Goal: Task Accomplishment & Management: Use online tool/utility

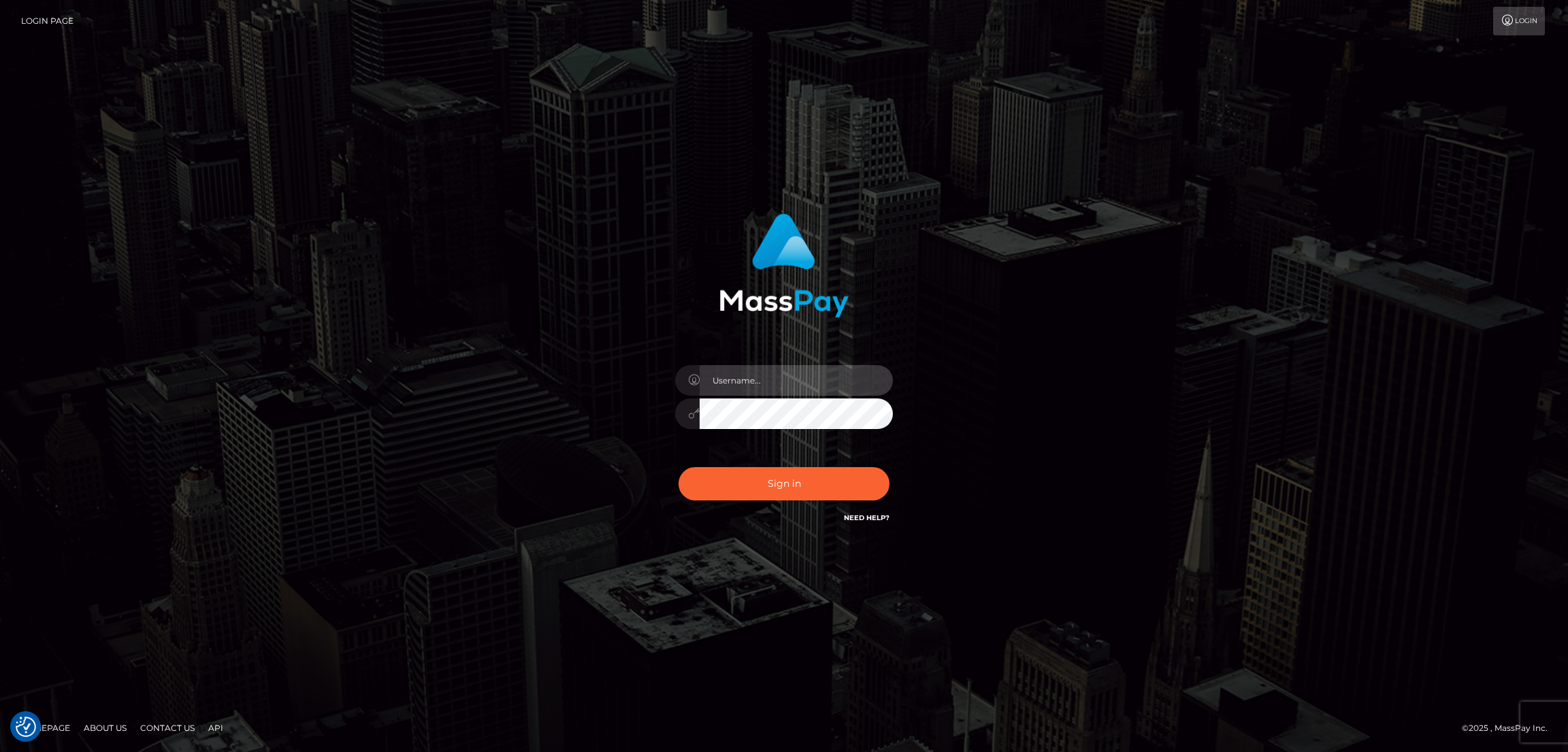
type input "nb.es"
click at [778, 488] on button "Sign in" at bounding box center [783, 484] width 211 height 34
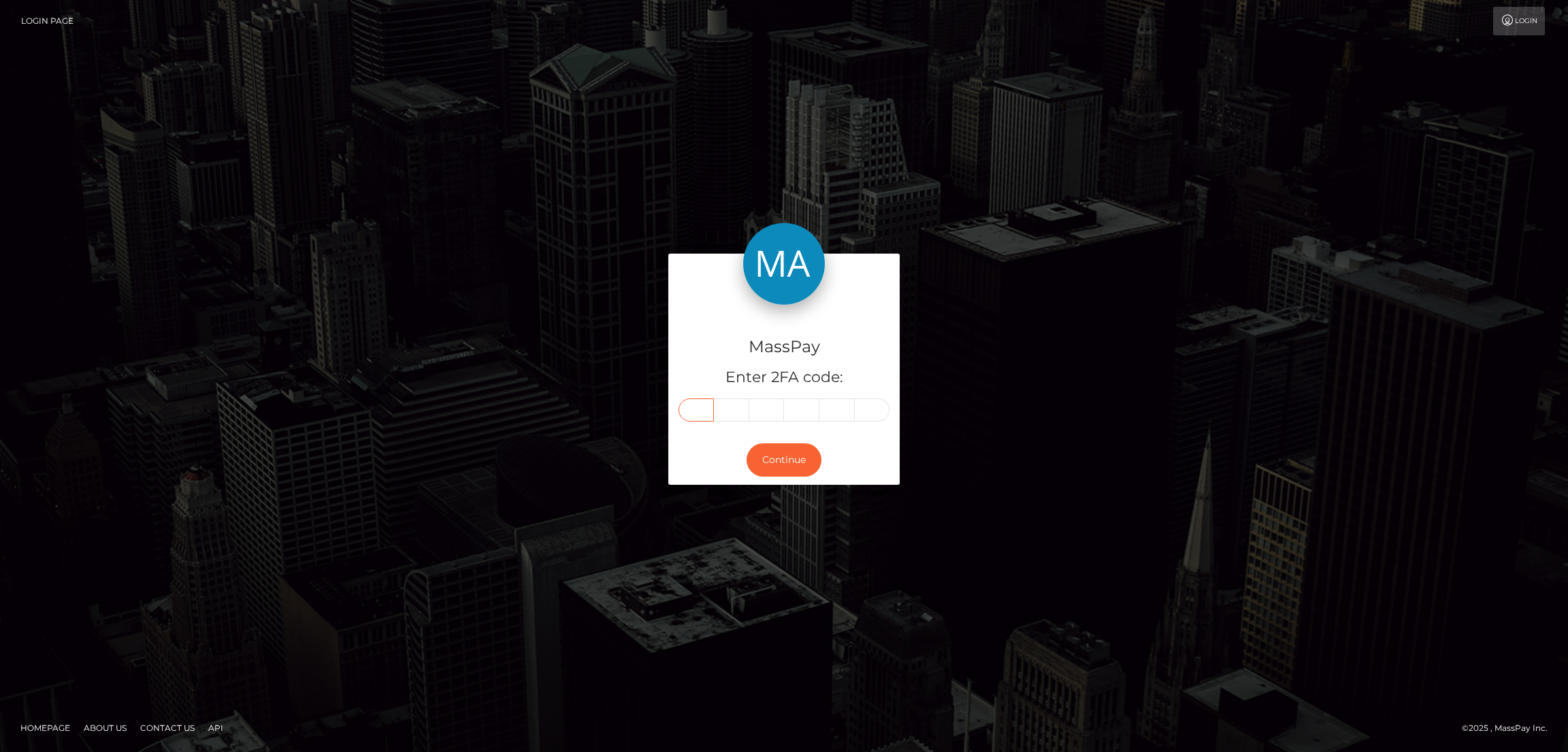
click at [698, 413] on input "text" at bounding box center [696, 410] width 36 height 23
paste input "4"
type input "4"
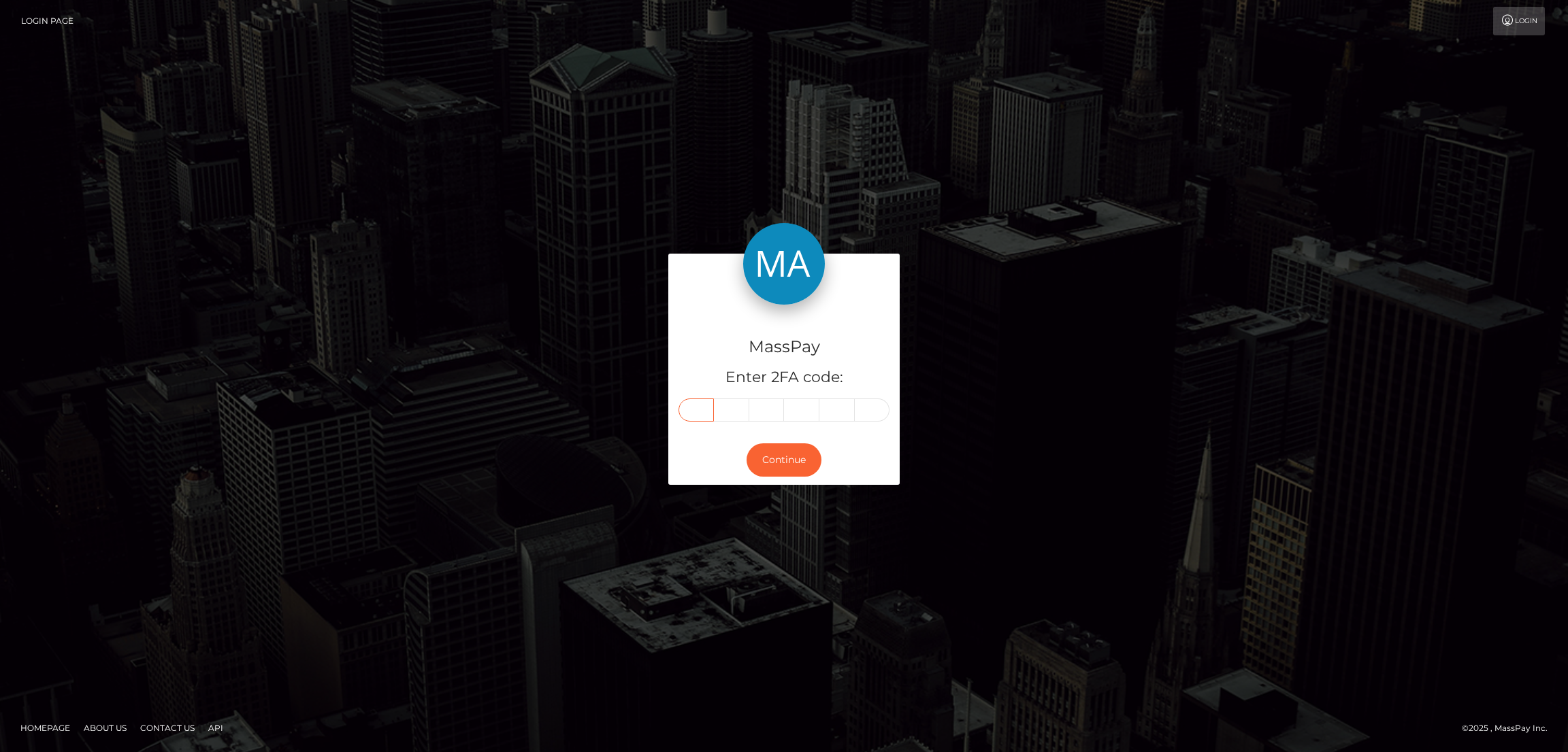
type input "6"
type input "3"
type input "1"
click at [782, 465] on button "Continue" at bounding box center [784, 460] width 75 height 34
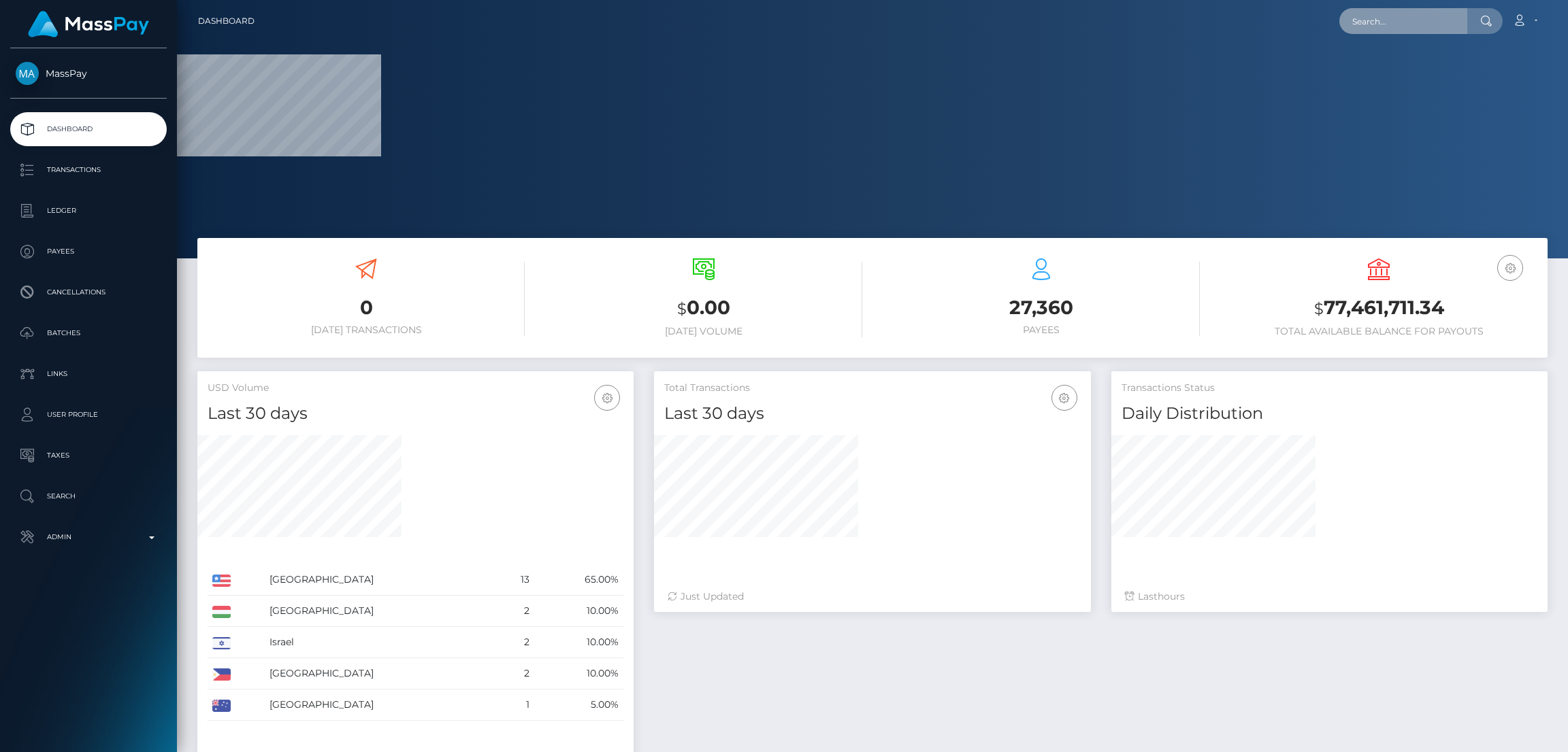
click at [1380, 16] on input "text" at bounding box center [1403, 22] width 128 height 26
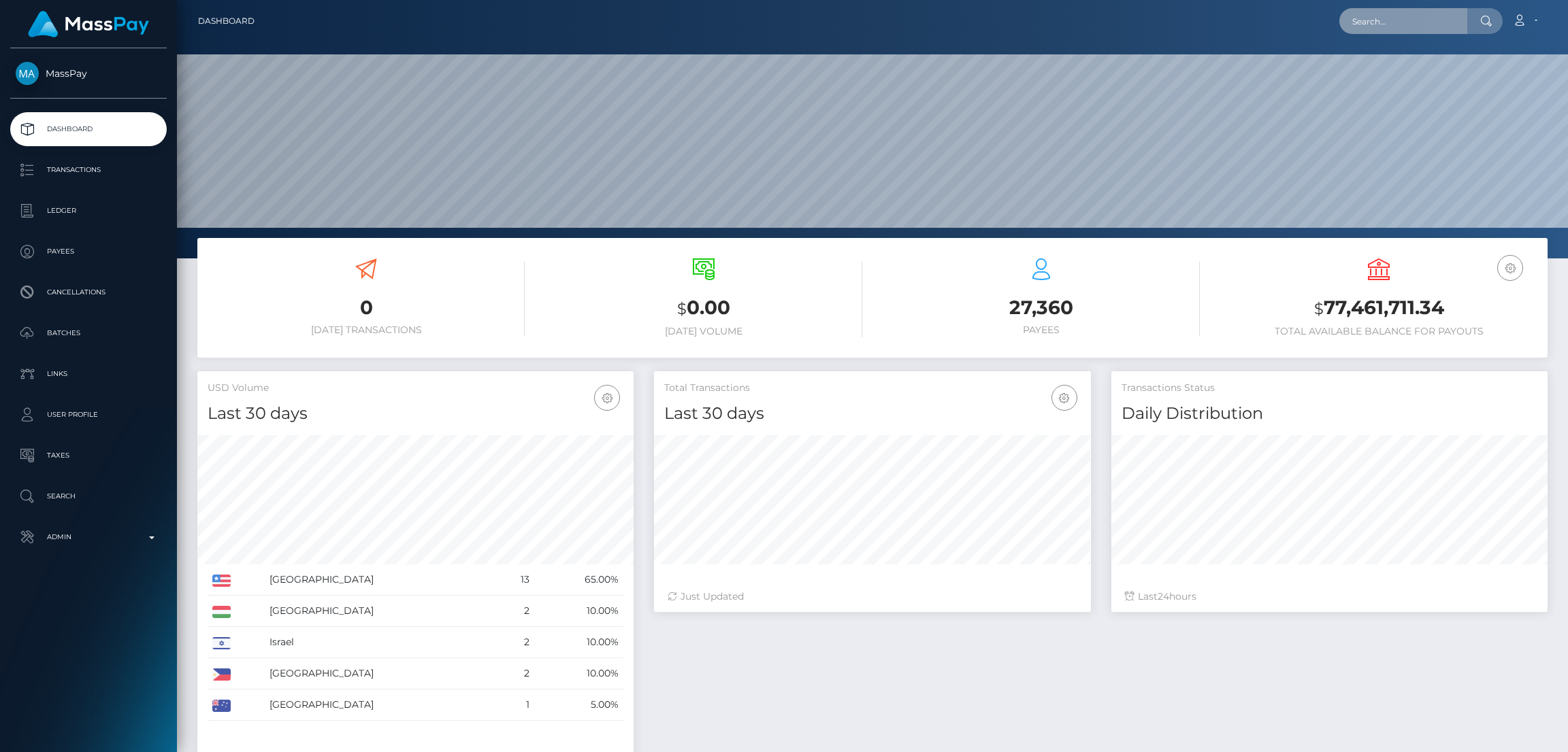
scroll to position [242, 436]
paste input "flagtionuk@gmail.com"
type input "flagtionuk@gmail.com"
click at [1386, 63] on link "William Beacham" at bounding box center [1394, 70] width 109 height 25
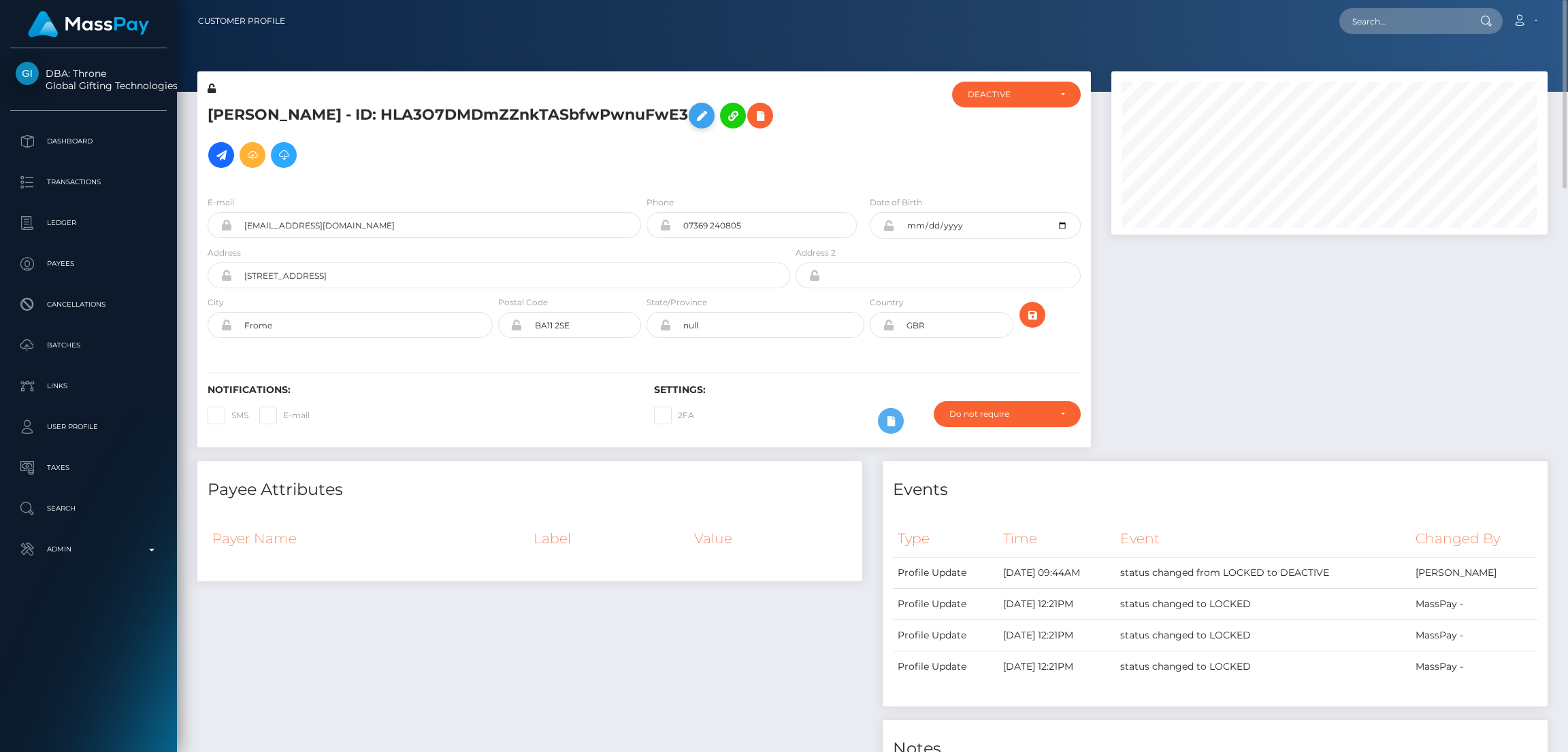
click at [710, 119] on icon at bounding box center [701, 116] width 16 height 17
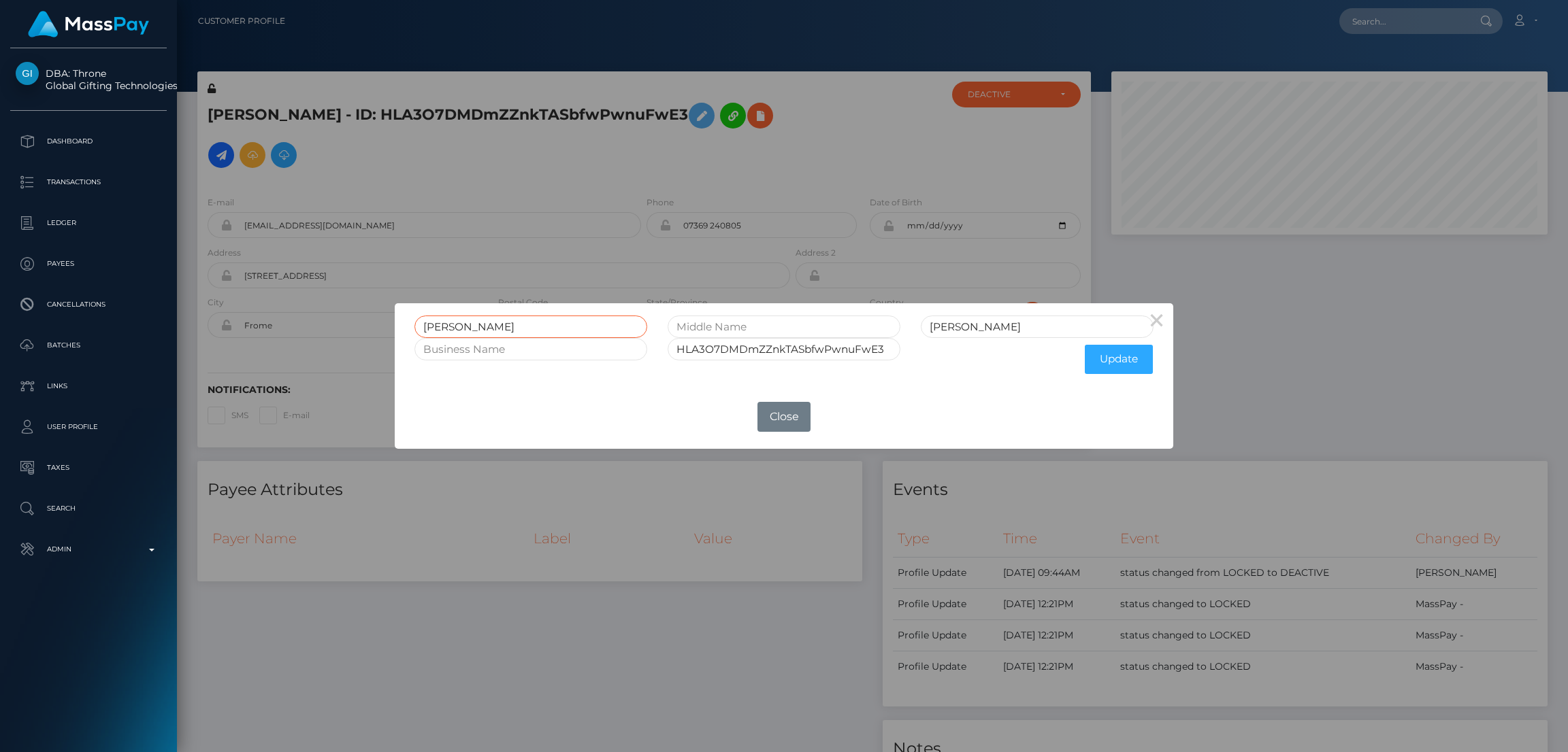
click at [447, 318] on input "[PERSON_NAME]" at bounding box center [531, 327] width 233 height 23
click at [778, 425] on button "Close" at bounding box center [783, 417] width 53 height 30
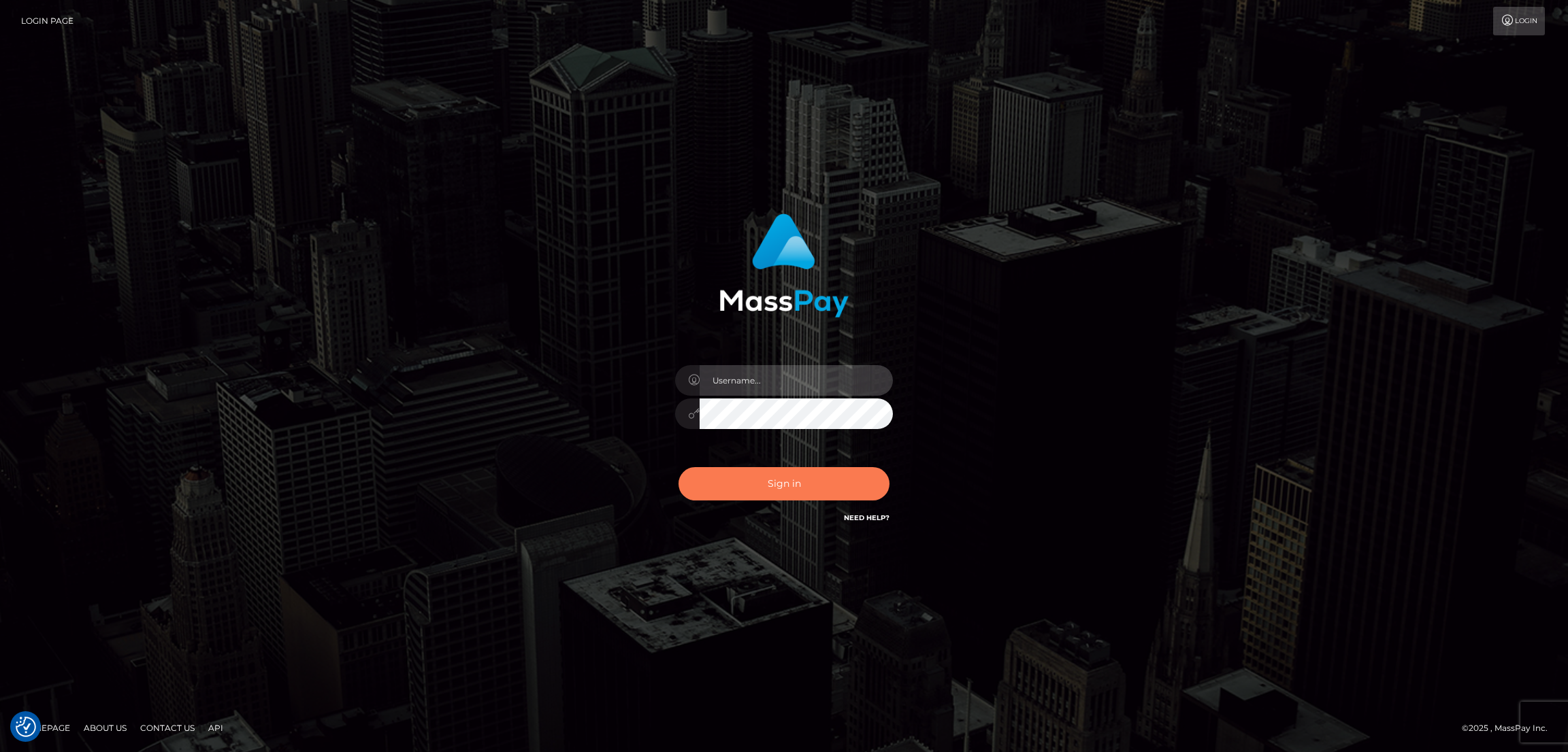
type input "[DOMAIN_NAME]"
click at [754, 485] on button "Sign in" at bounding box center [783, 484] width 211 height 34
type input "nb.es"
click at [756, 493] on button "Sign in" at bounding box center [783, 484] width 211 height 34
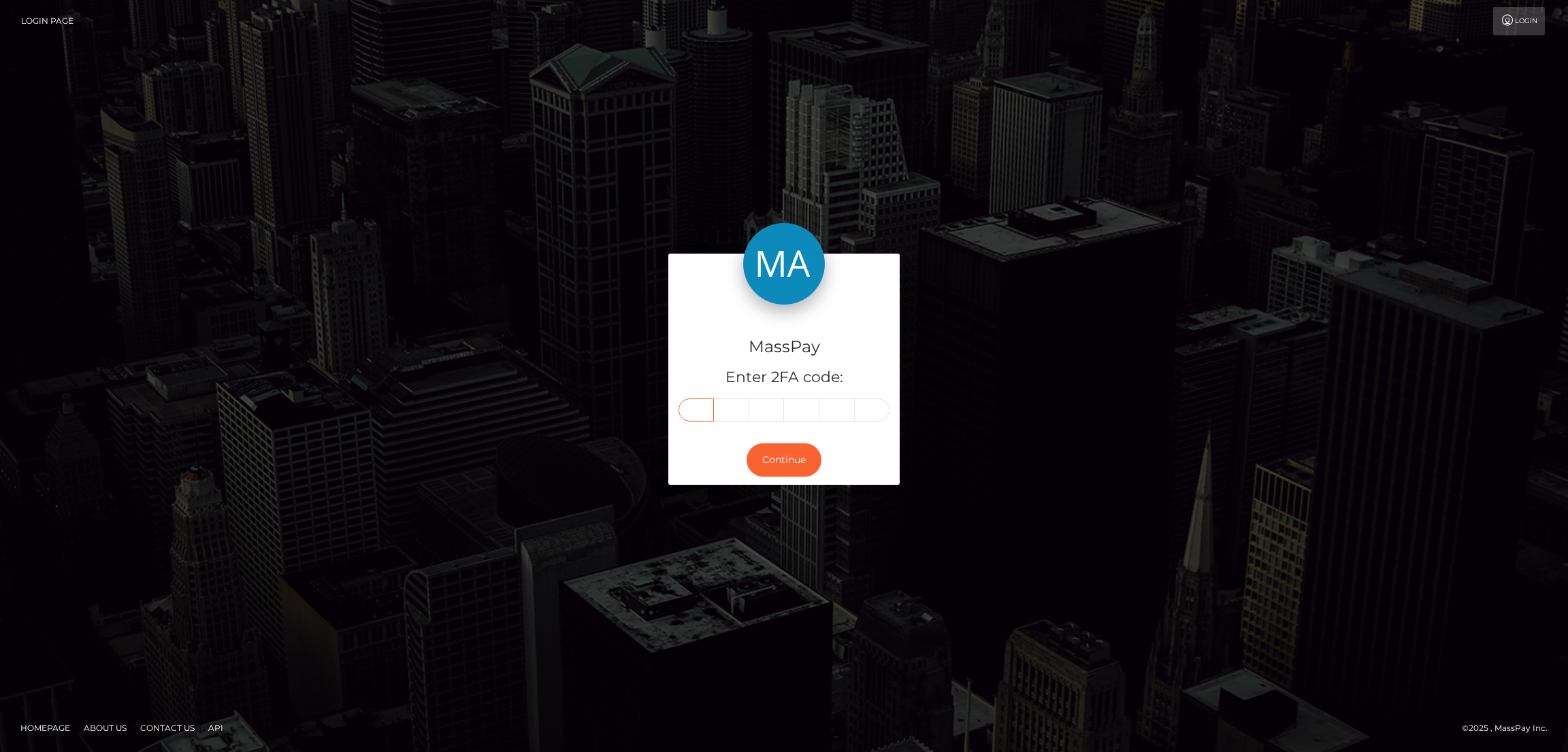
click at [705, 414] on input "text" at bounding box center [696, 410] width 36 height 23
paste input "0"
type input "0"
type input "1"
type input "0"
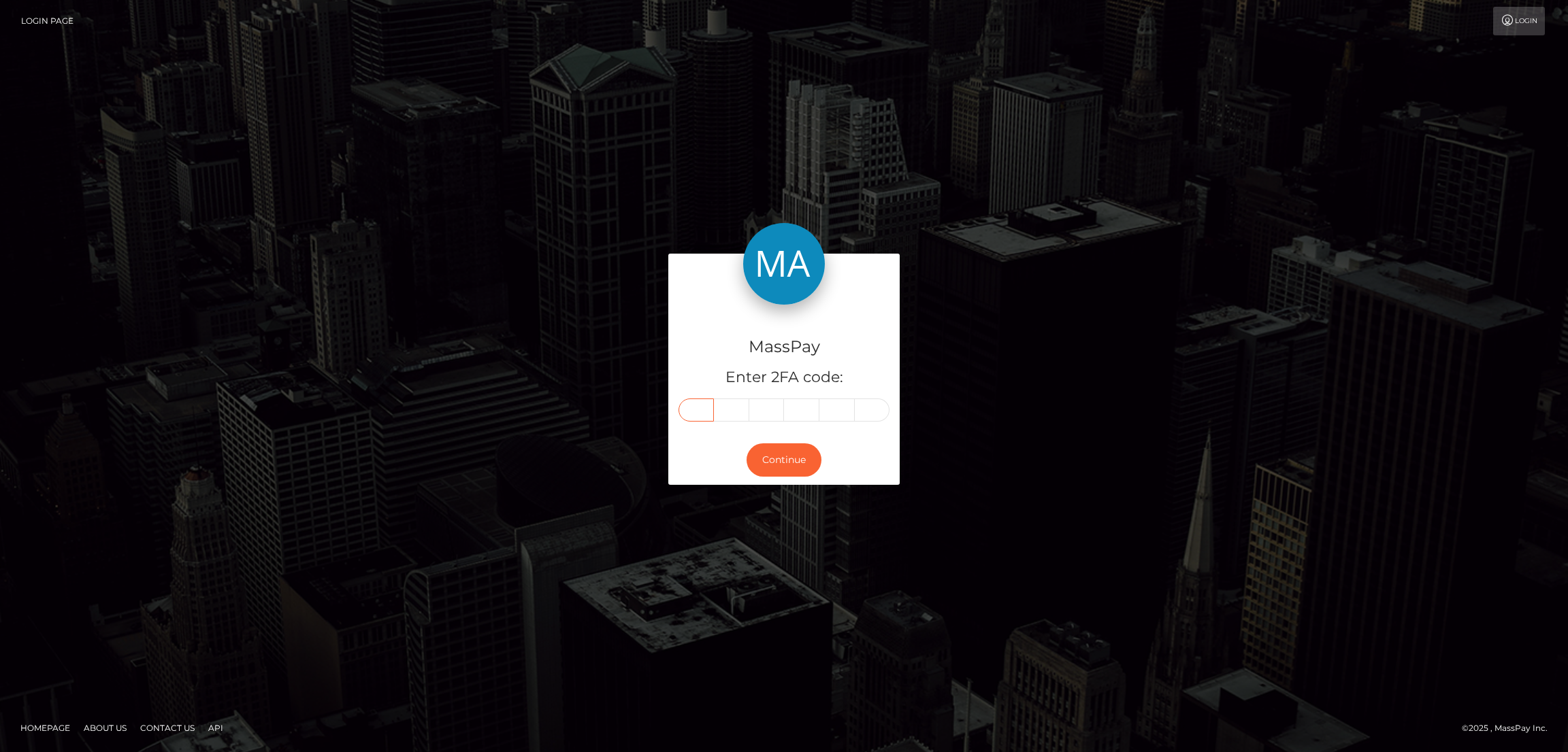
type input "0"
type input "4"
click at [790, 461] on button "Continue" at bounding box center [784, 460] width 75 height 34
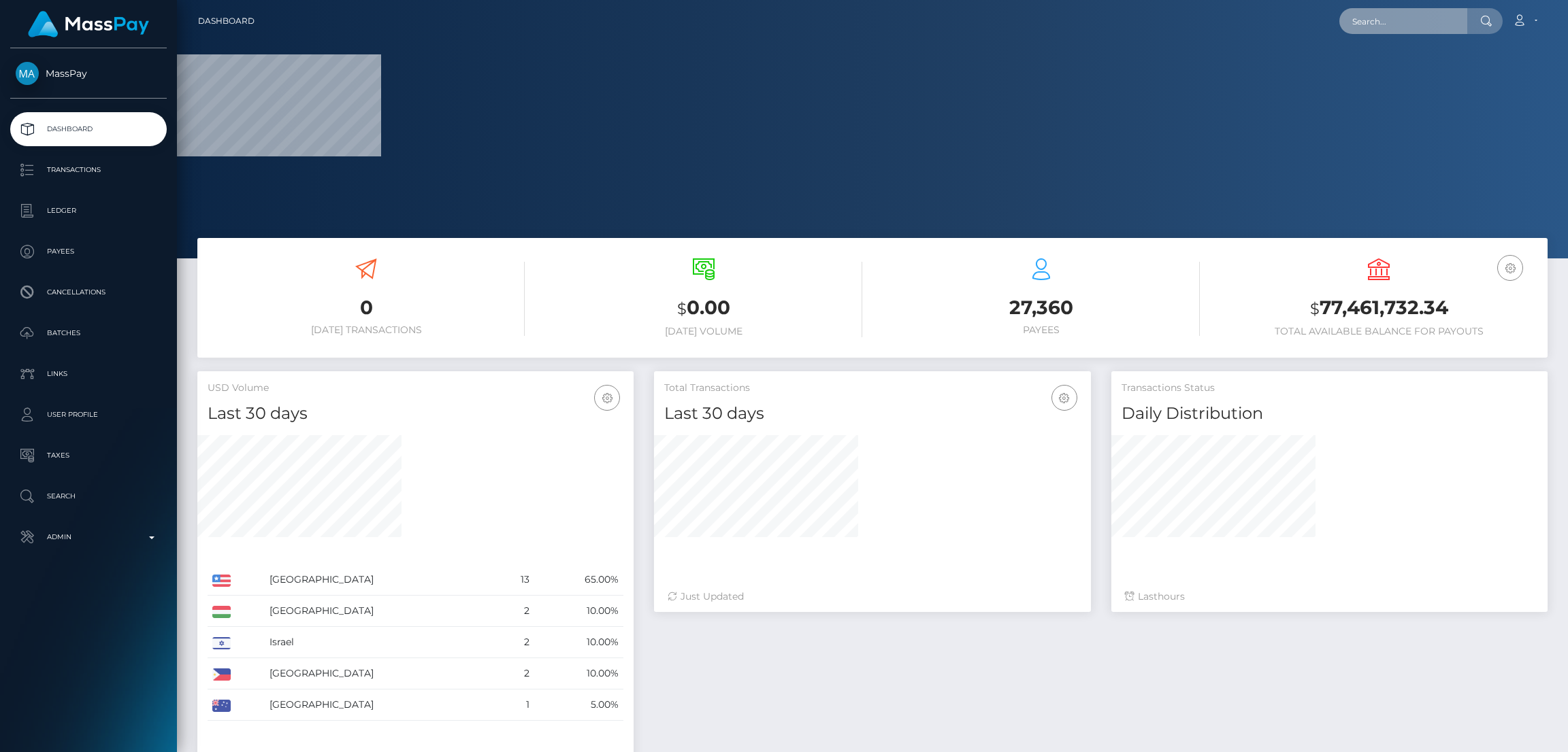
click at [1368, 22] on input "text" at bounding box center [1403, 22] width 128 height 26
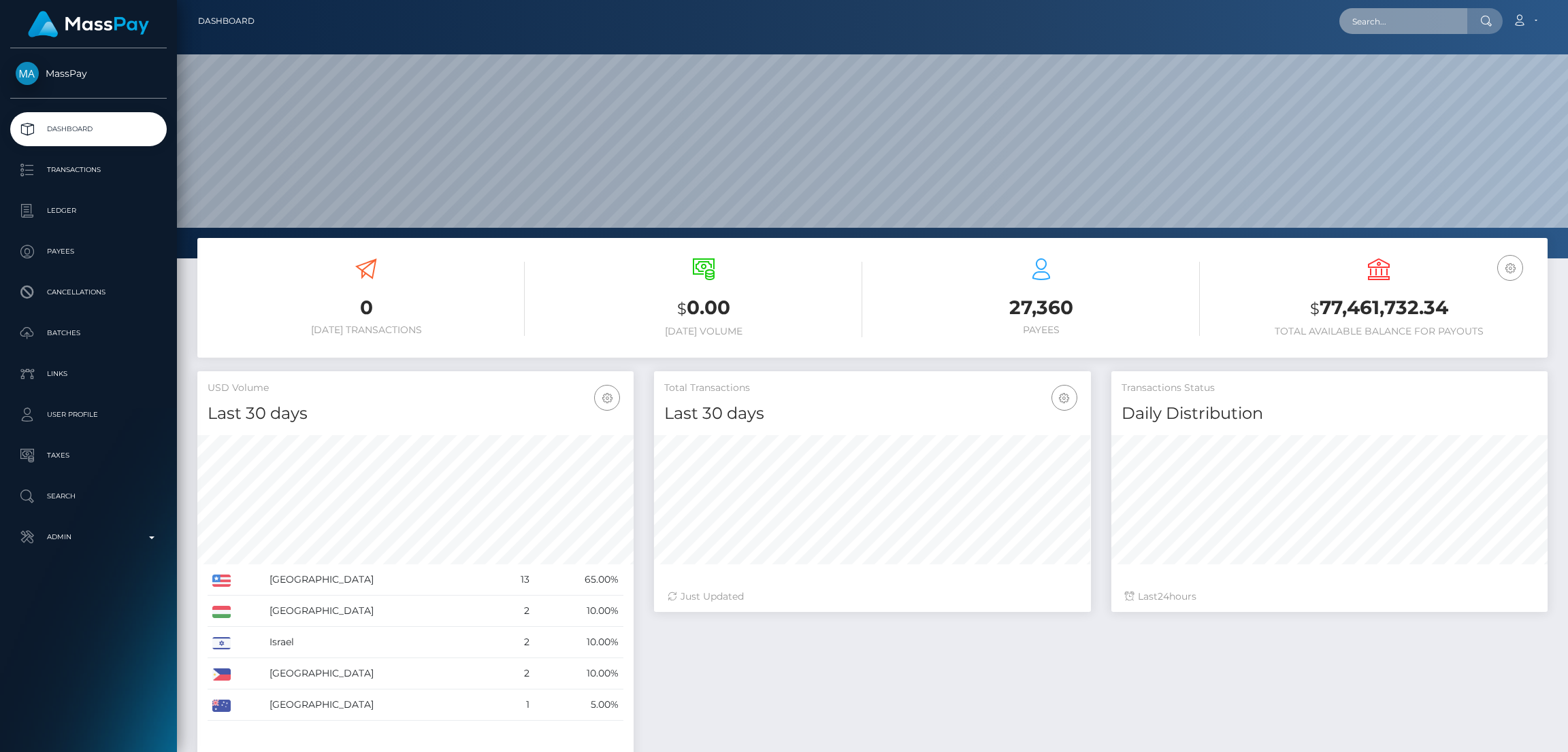
scroll to position [242, 436]
paste input "infoforminamoon@gmail.com"
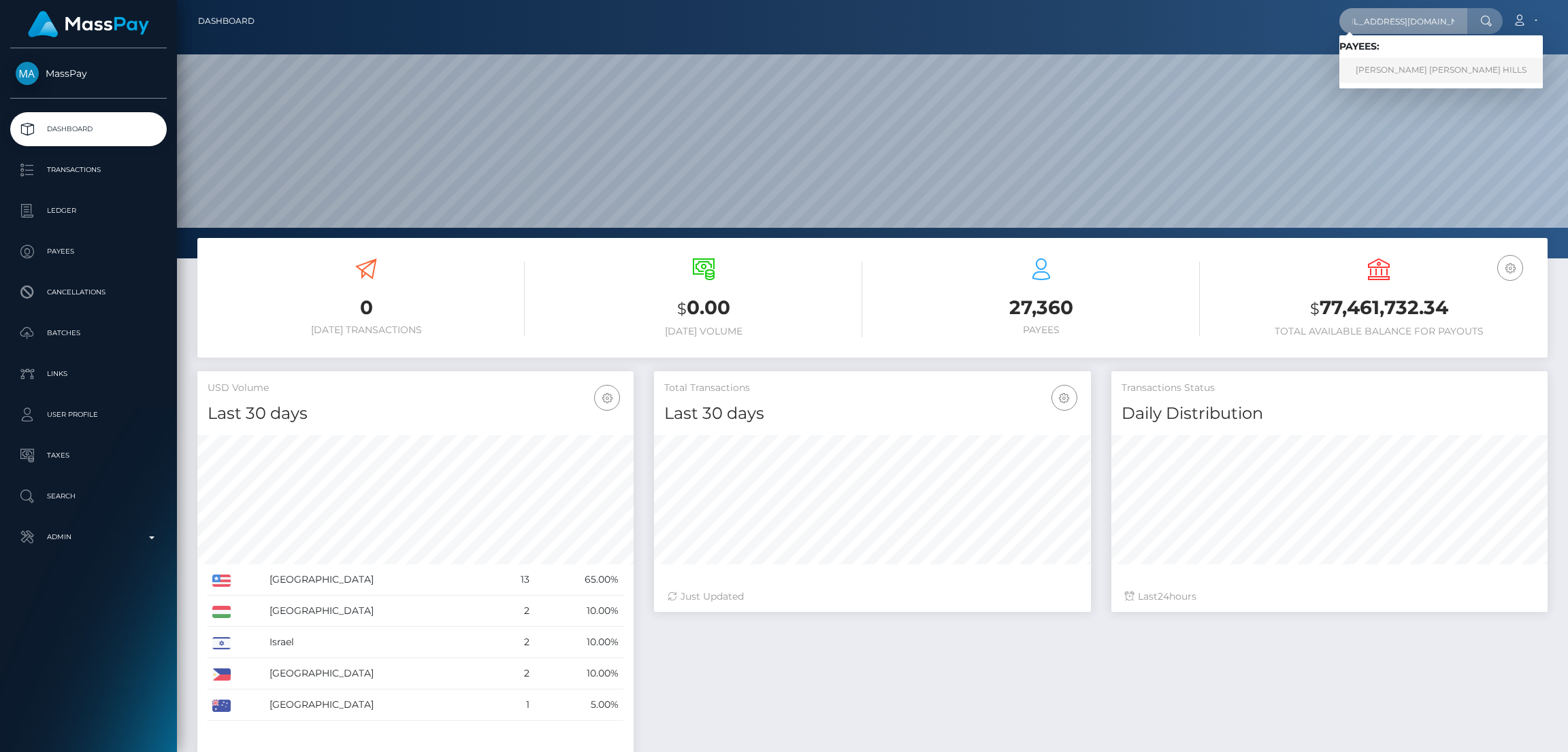
type input "[EMAIL_ADDRESS][DOMAIN_NAME]"
click at [1381, 66] on link "CANDACE ANN HILLS" at bounding box center [1440, 70] width 204 height 25
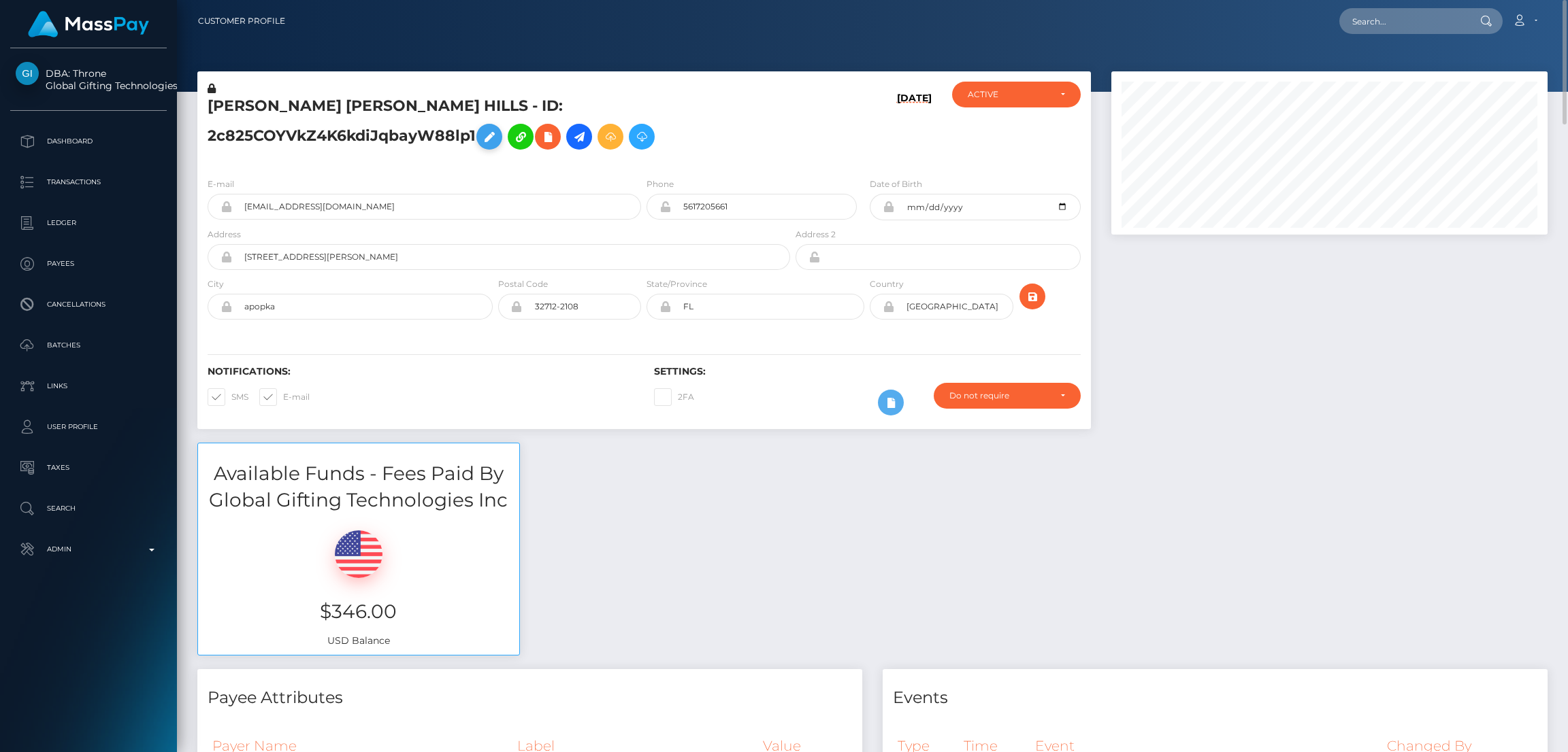
click at [497, 128] on icon at bounding box center [489, 137] width 16 height 17
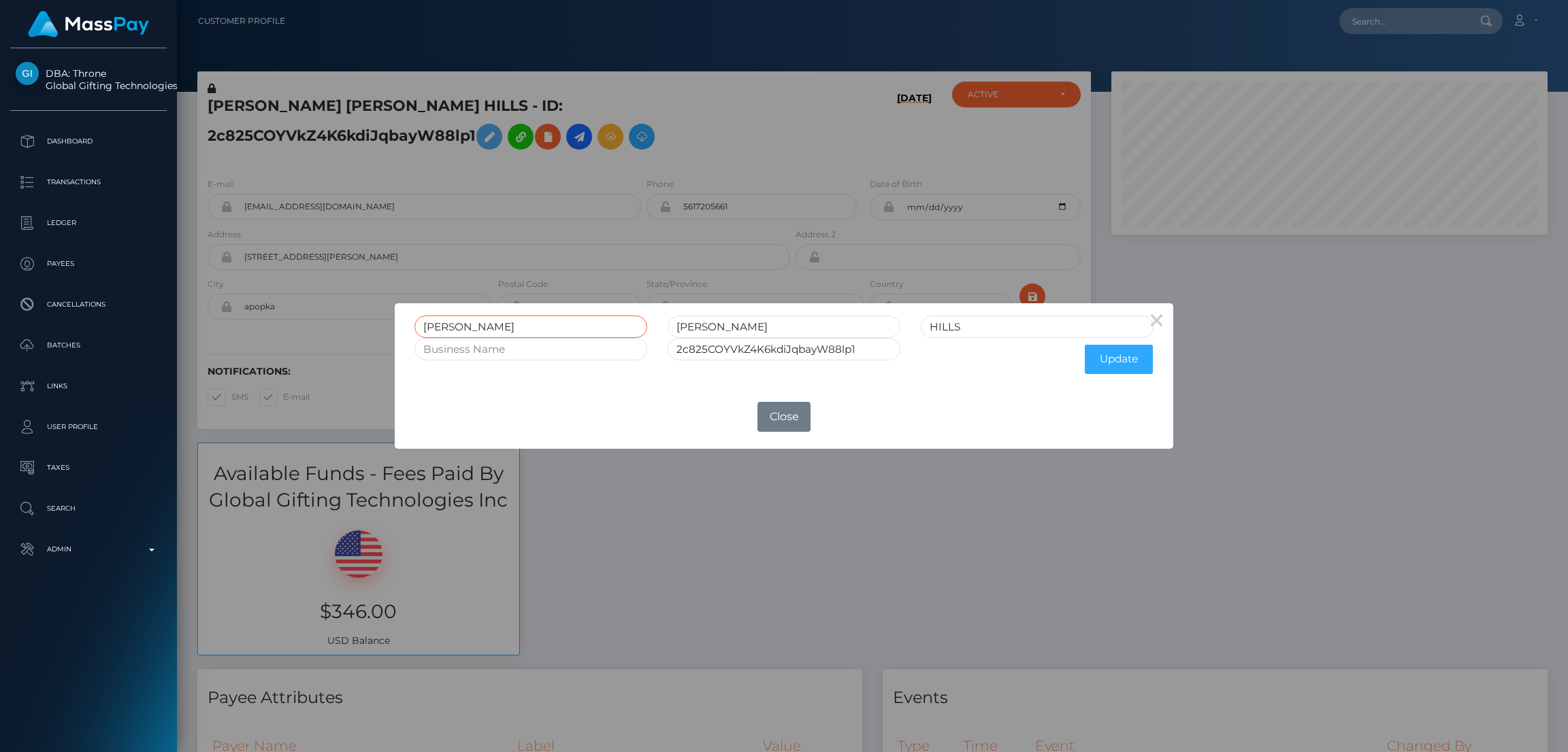
click at [450, 319] on input "CANDACE" at bounding box center [531, 327] width 233 height 23
click at [779, 417] on button "Close" at bounding box center [783, 417] width 53 height 30
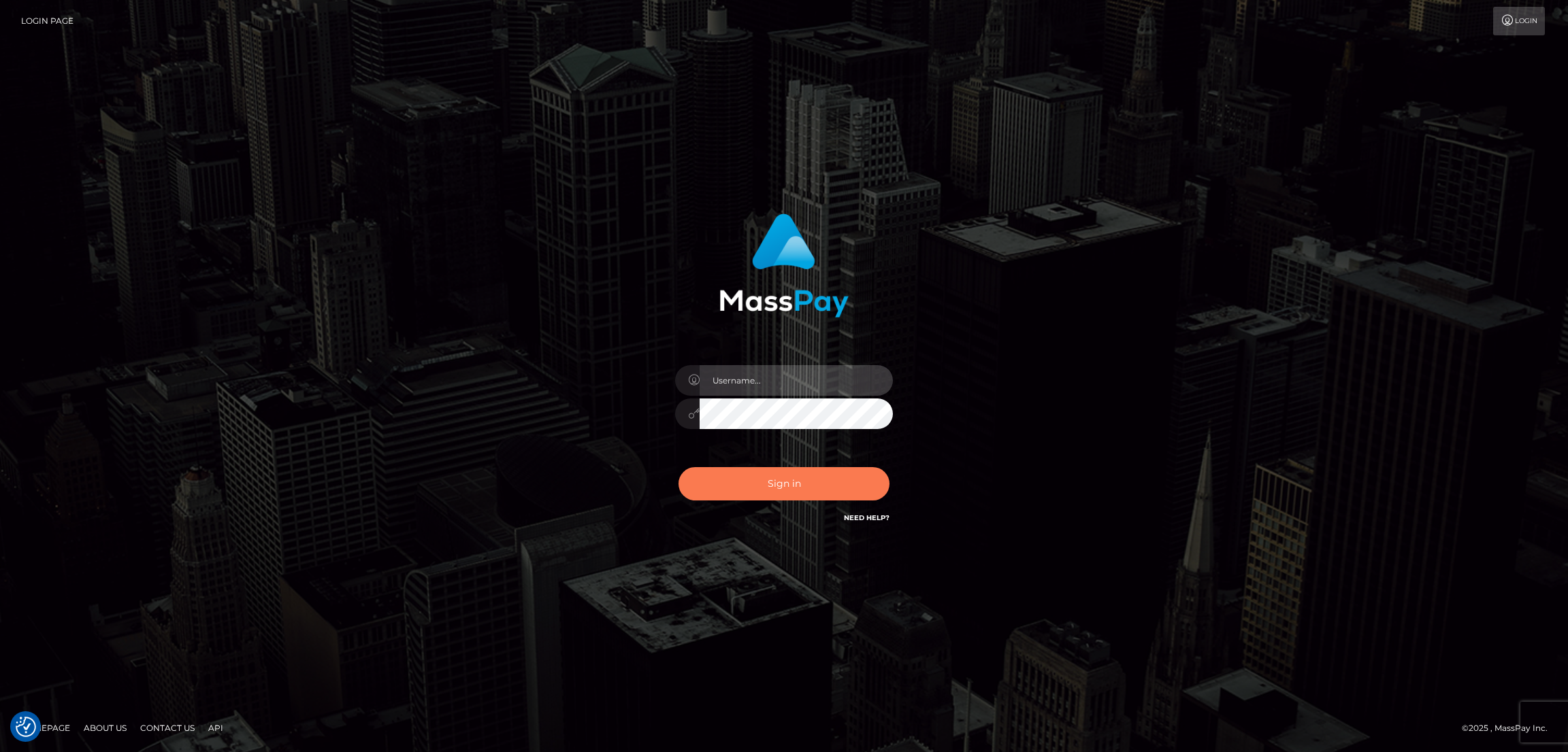
type input "nb.es"
click at [787, 479] on button "Sign in" at bounding box center [783, 484] width 211 height 34
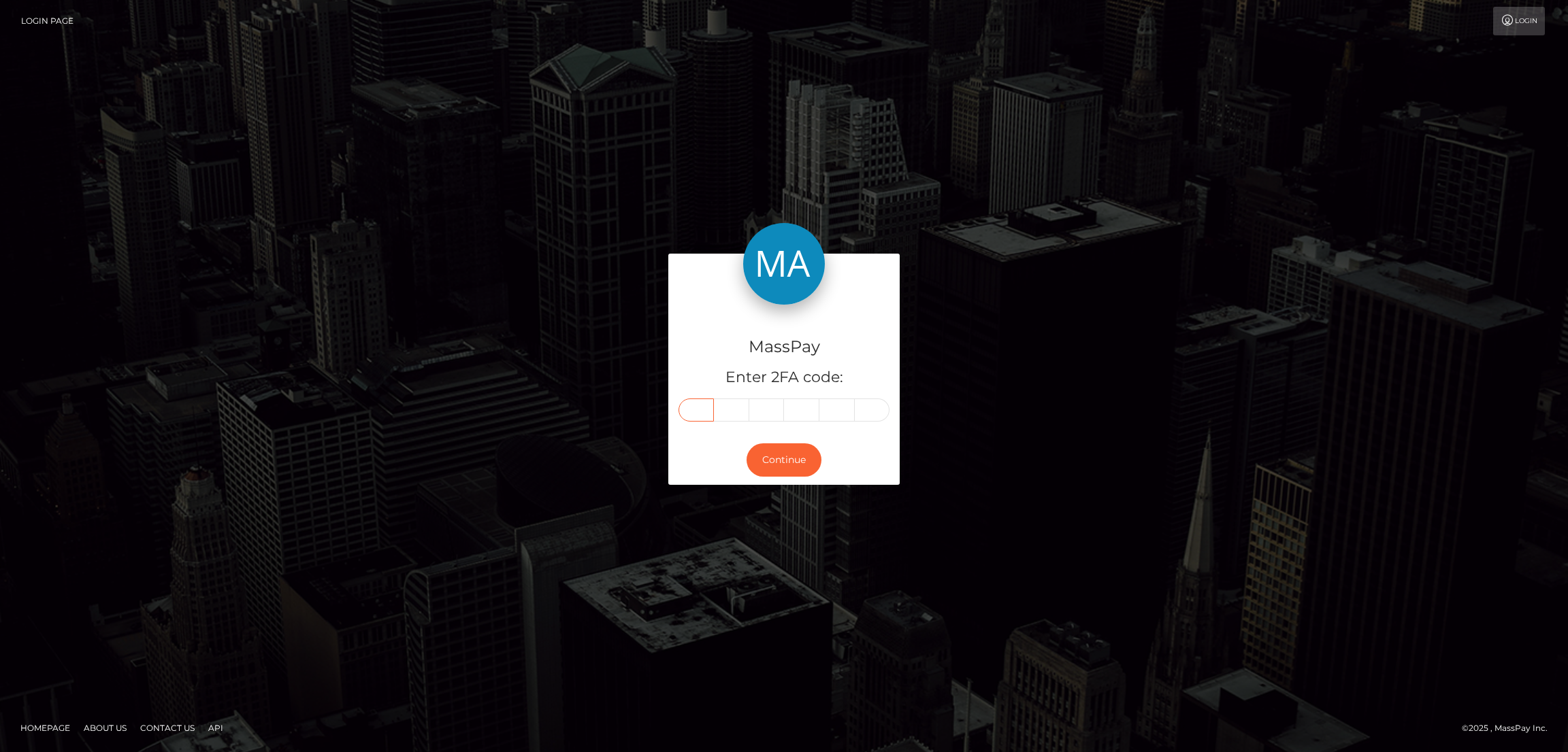
click at [698, 415] on input "text" at bounding box center [696, 410] width 36 height 23
paste input "6"
type input "6"
type input "3"
type input "5"
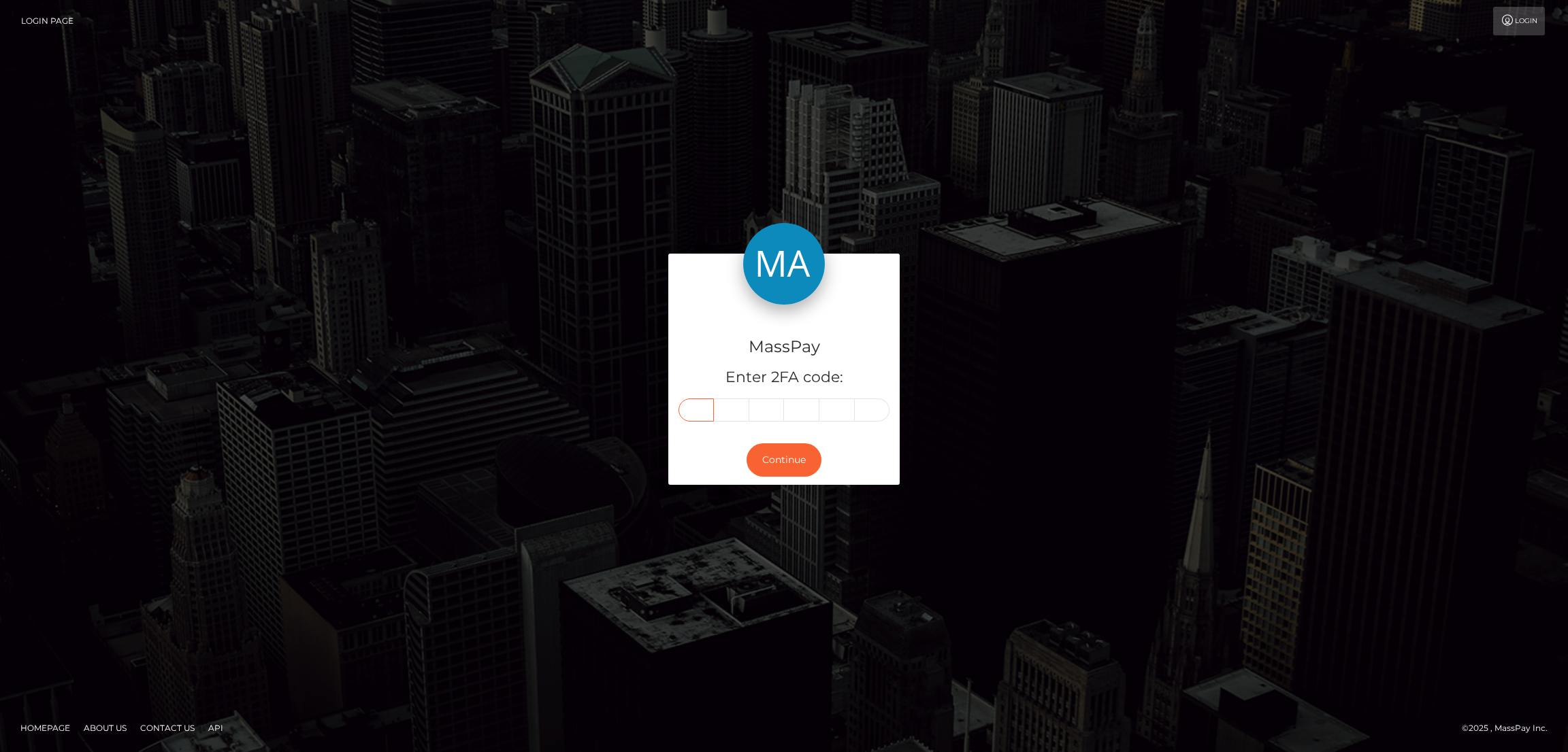
type input "4"
type input "9"
type input "1"
click at [795, 465] on button "Continue" at bounding box center [784, 460] width 75 height 34
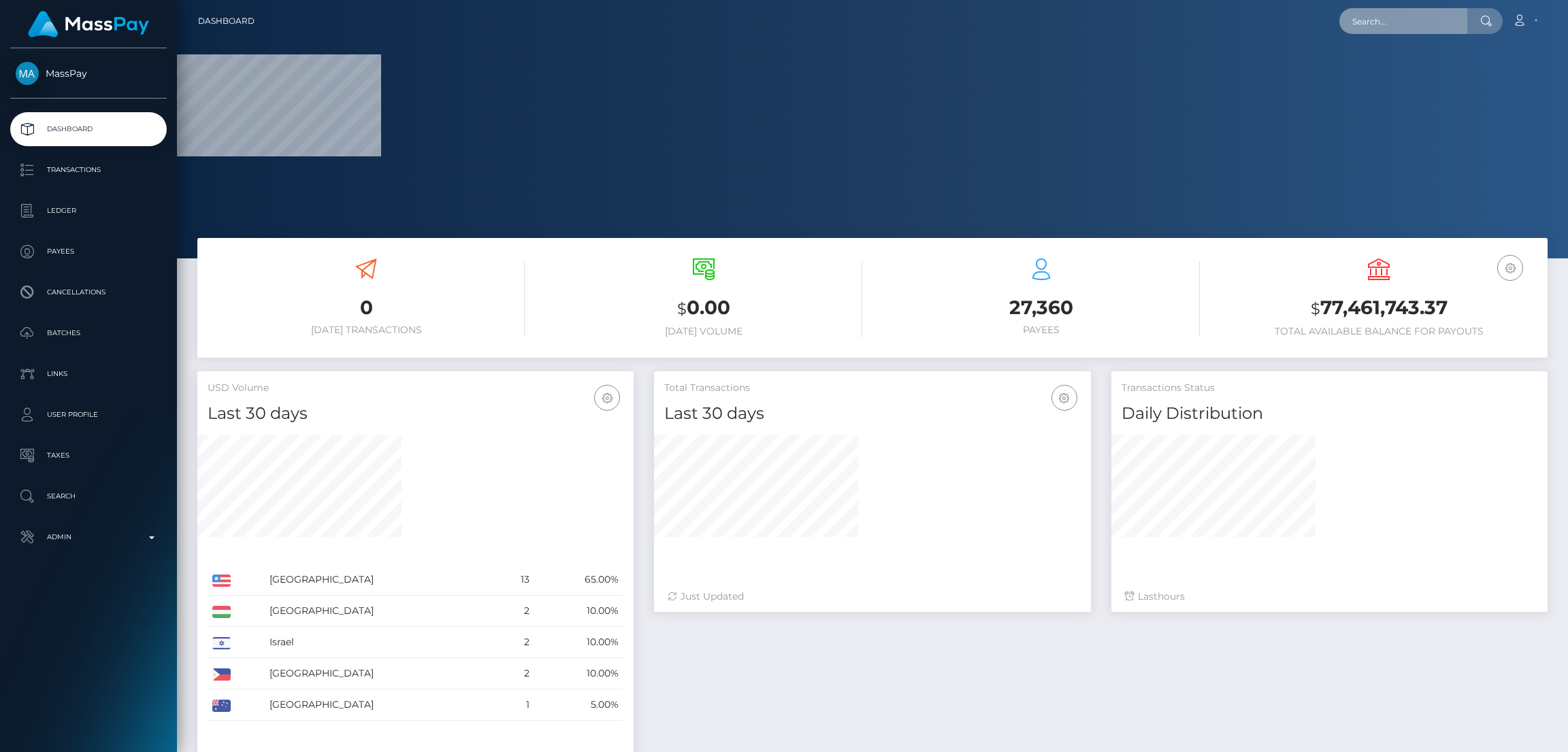
click at [1370, 28] on input "text" at bounding box center [1403, 22] width 128 height 26
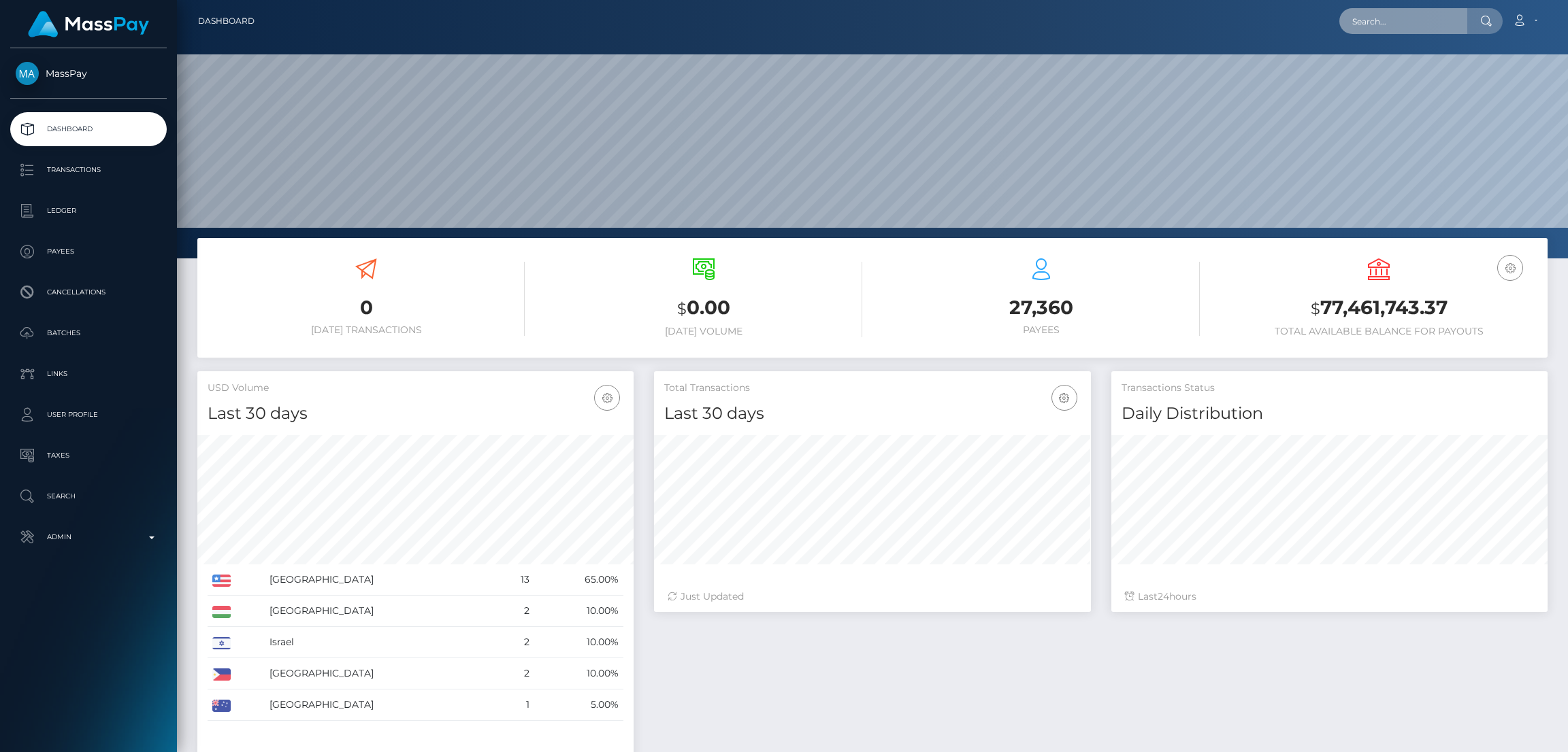
scroll to position [242, 436]
click at [1373, 18] on input "text" at bounding box center [1403, 22] width 128 height 26
paste input "[EMAIL_ADDRESS][DOMAIN_NAME]"
type input "[EMAIL_ADDRESS][DOMAIN_NAME]"
click at [1398, 73] on link "[PERSON_NAME]" at bounding box center [1394, 70] width 109 height 25
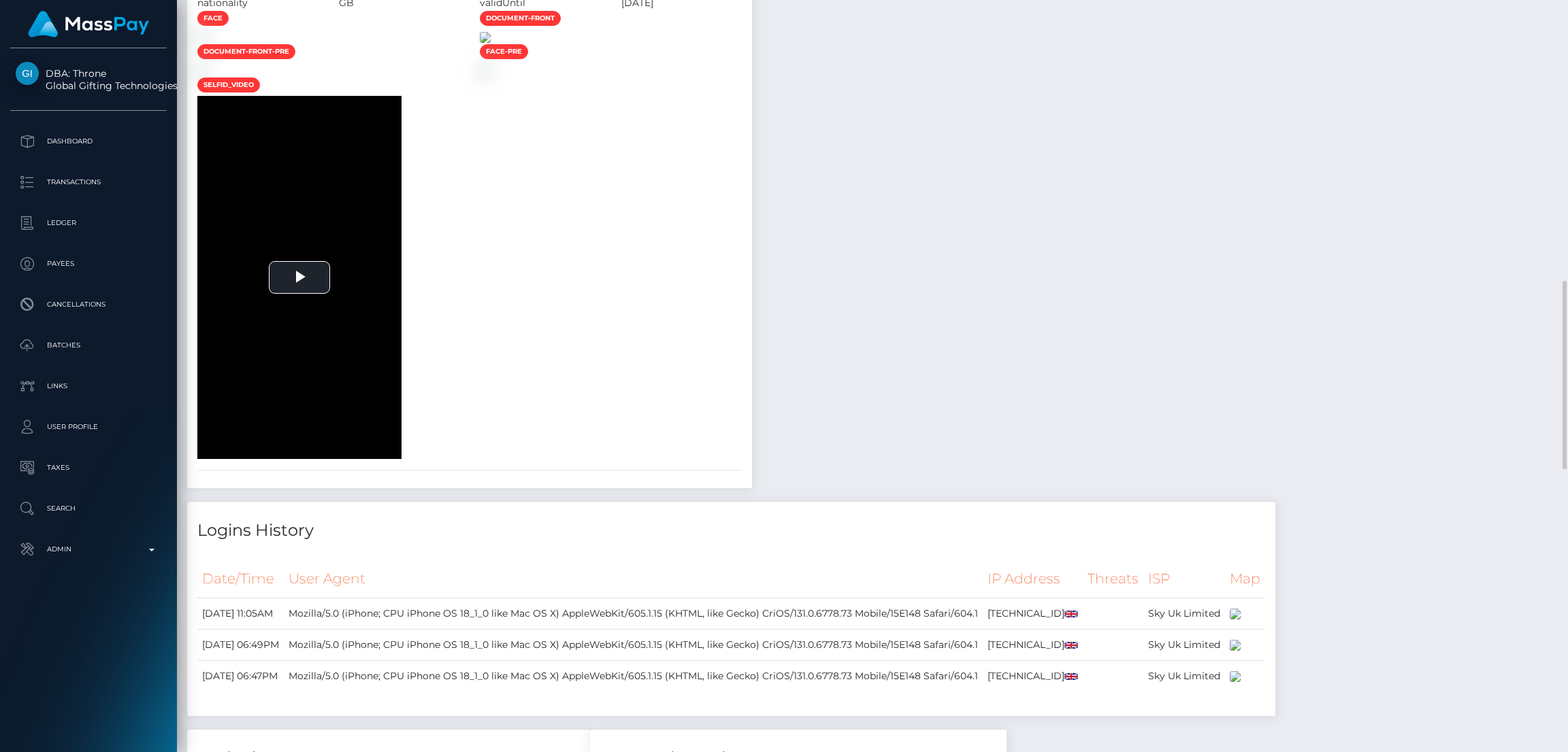
scroll to position [918, 0]
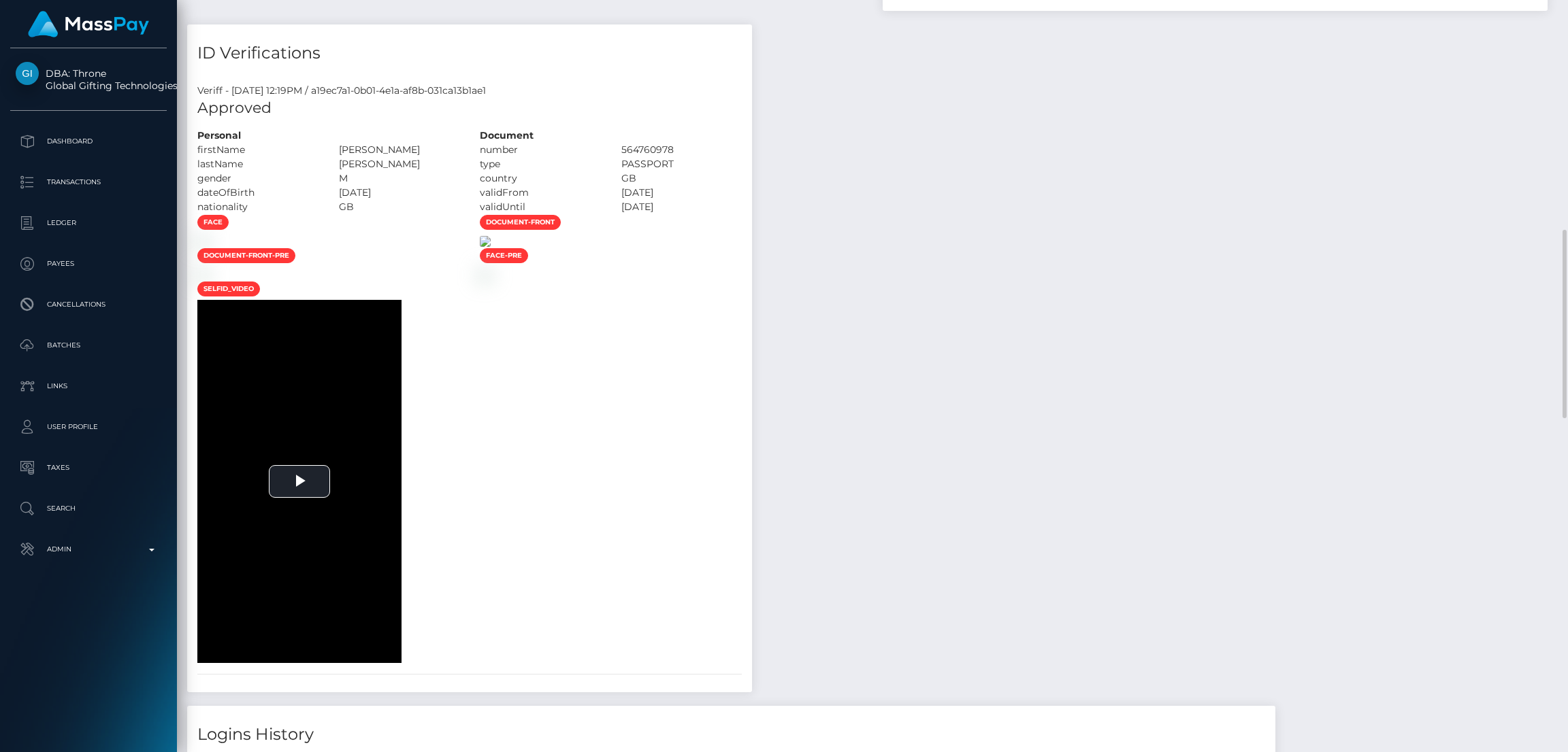
click at [490, 247] on img at bounding box center [485, 242] width 11 height 11
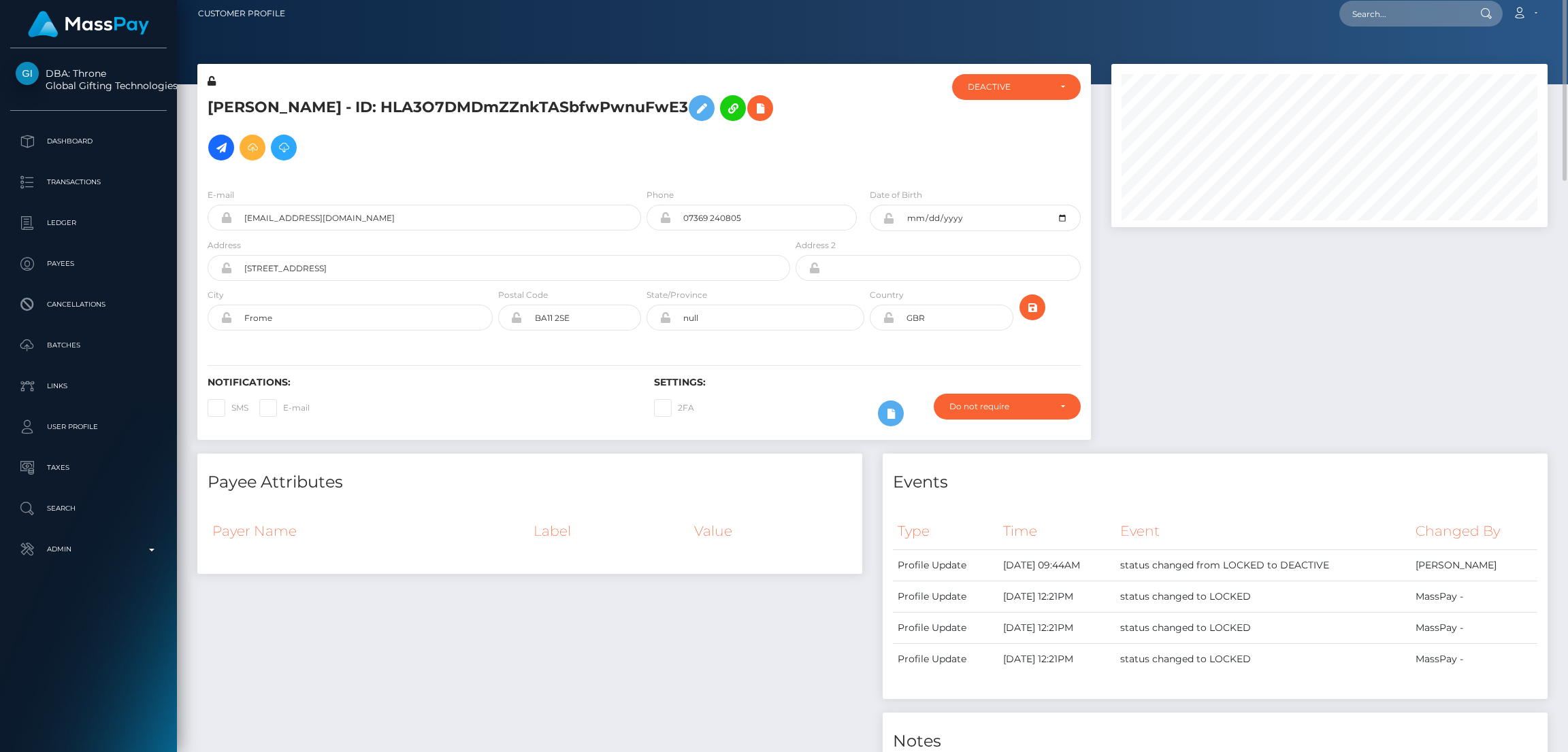
scroll to position [0, 0]
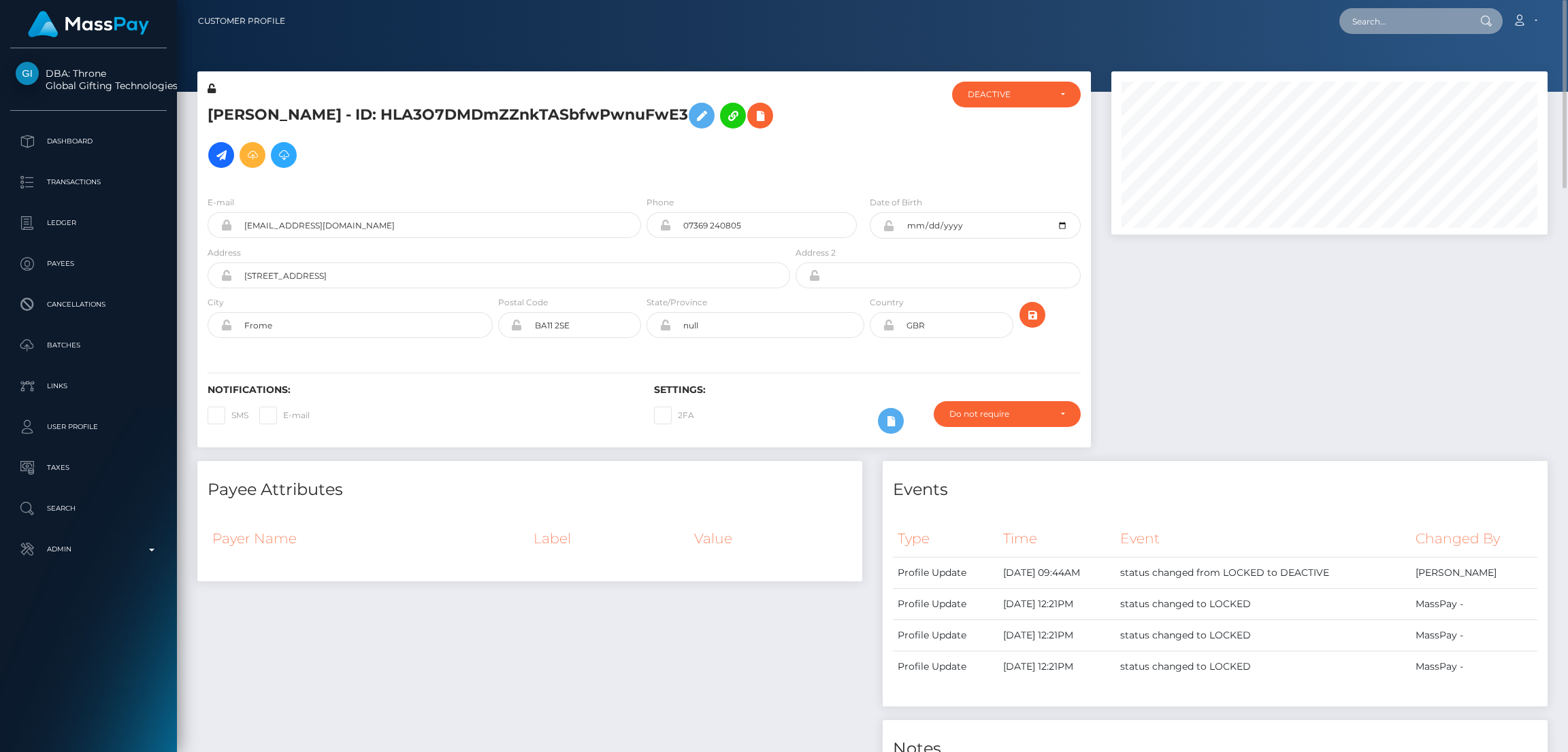
click at [1370, 32] on input "text" at bounding box center [1403, 22] width 128 height 26
paste input "[EMAIL_ADDRESS][DOMAIN_NAME]"
type input "[EMAIL_ADDRESS][DOMAIN_NAME]"
click at [1386, 66] on link "Marion Njoki" at bounding box center [1394, 70] width 109 height 25
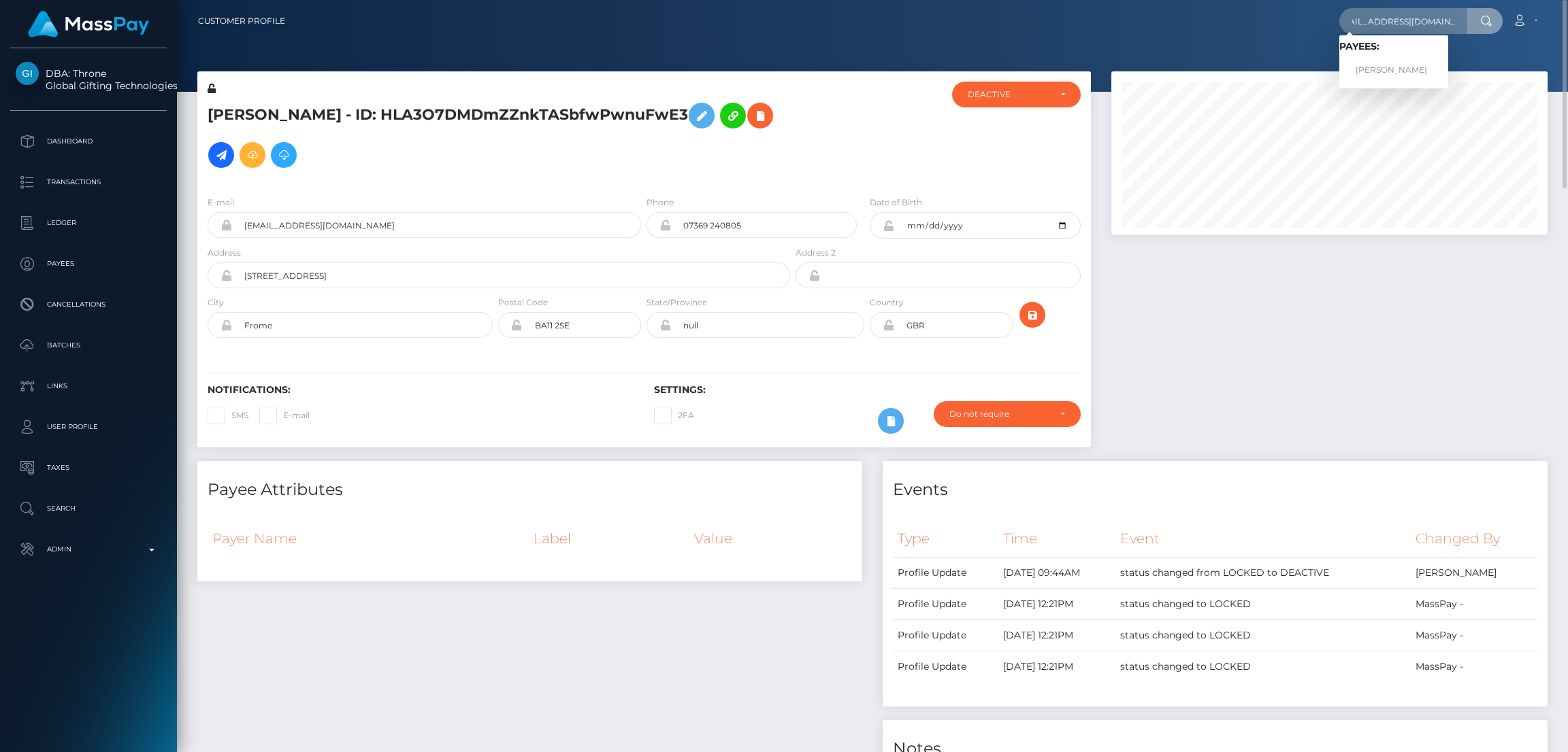
scroll to position [0, 0]
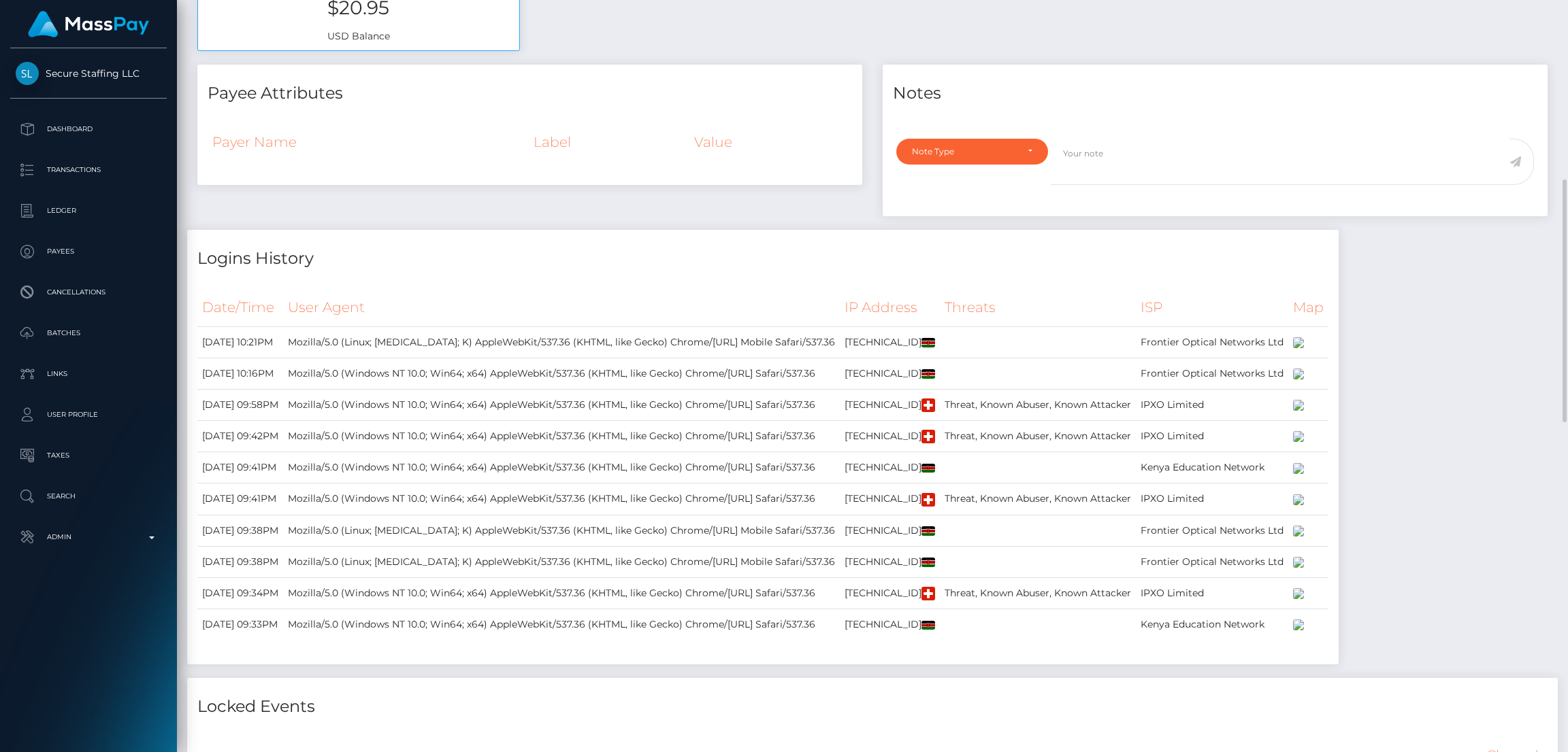
scroll to position [47, 0]
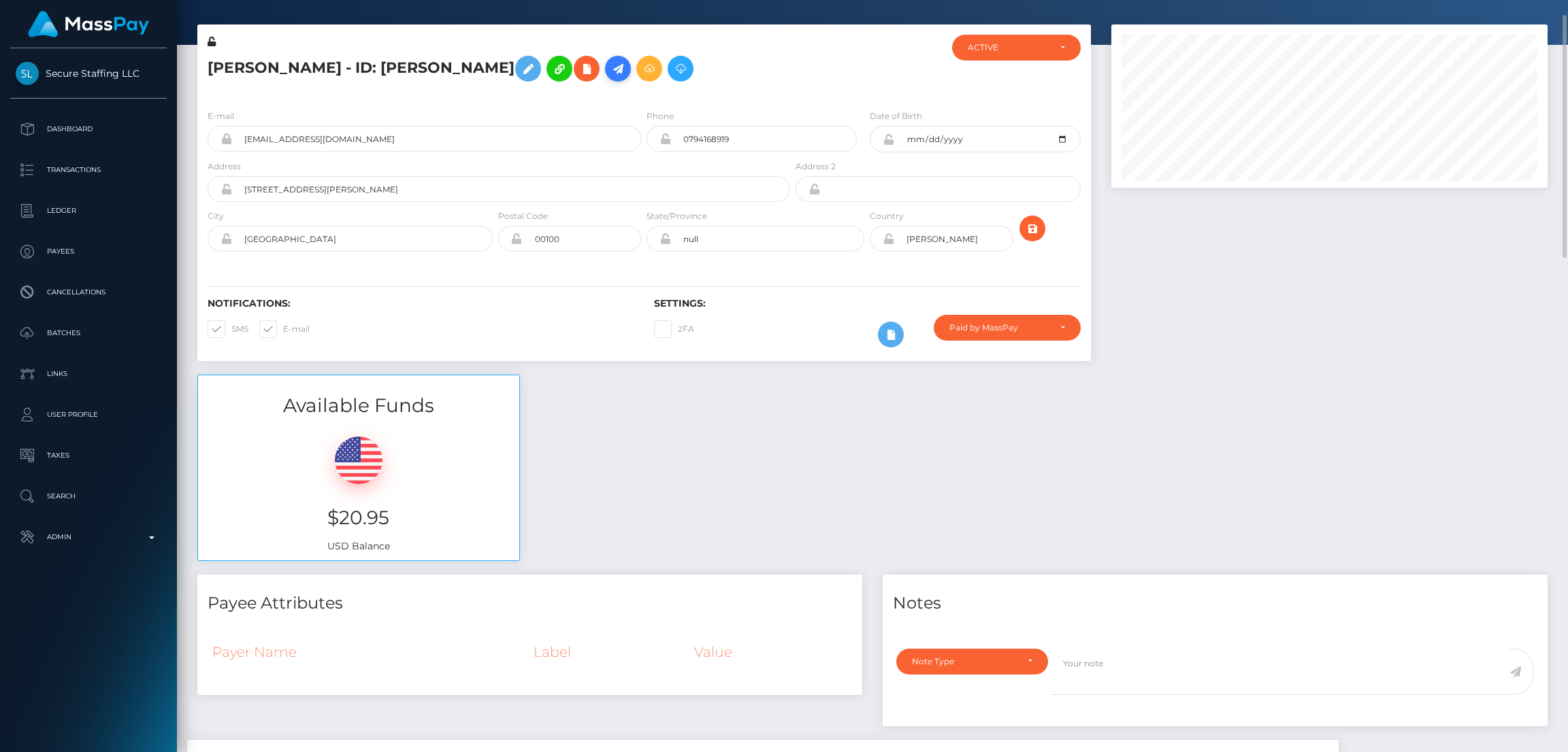
click at [622, 68] on icon at bounding box center [617, 69] width 16 height 17
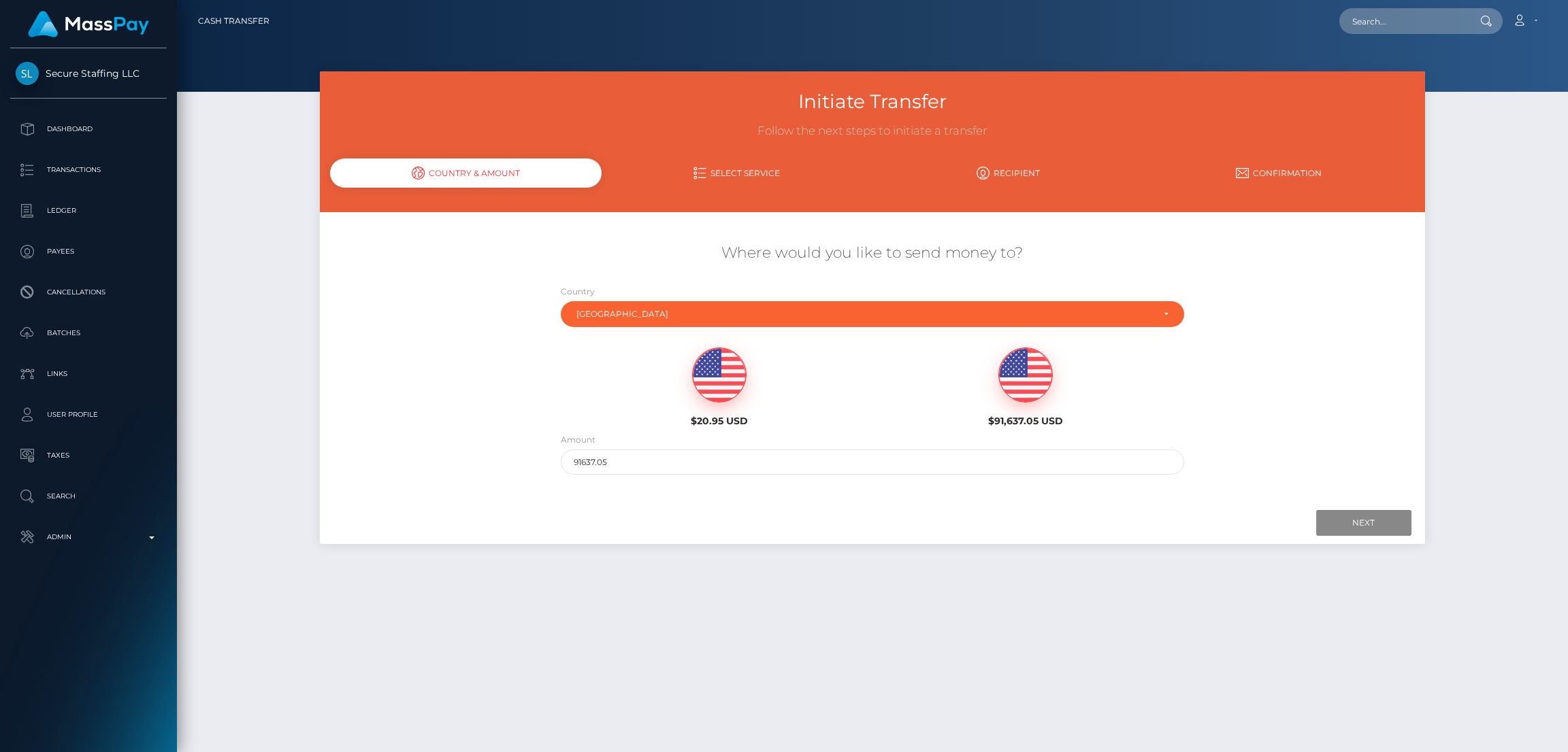
click at [712, 384] on img at bounding box center [719, 375] width 53 height 54
type input "20.95"
click at [1369, 522] on input "Next" at bounding box center [1364, 523] width 96 height 26
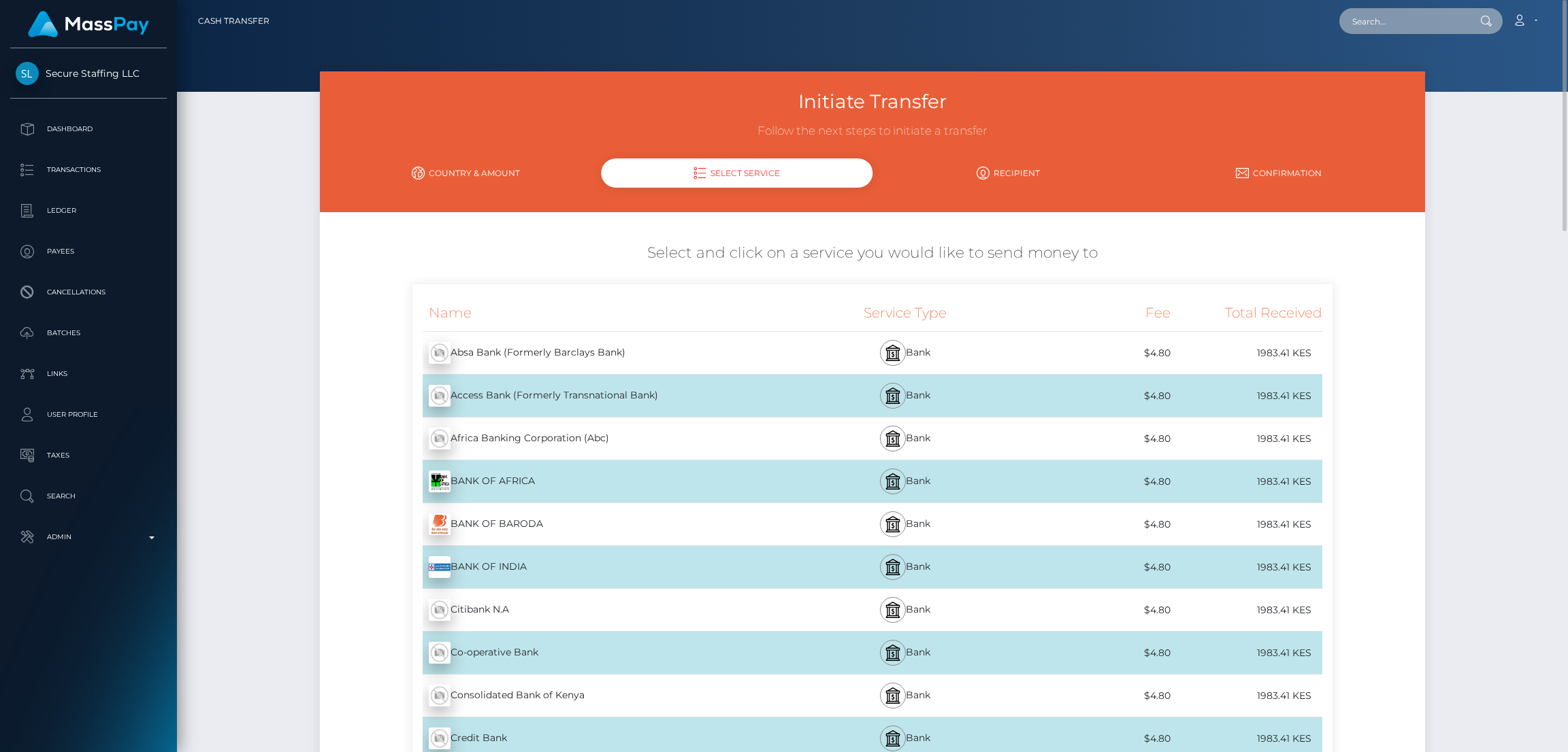
click at [1398, 28] on input "text" at bounding box center [1403, 22] width 128 height 26
paste input "[EMAIL_ADDRESS][DOMAIN_NAME]"
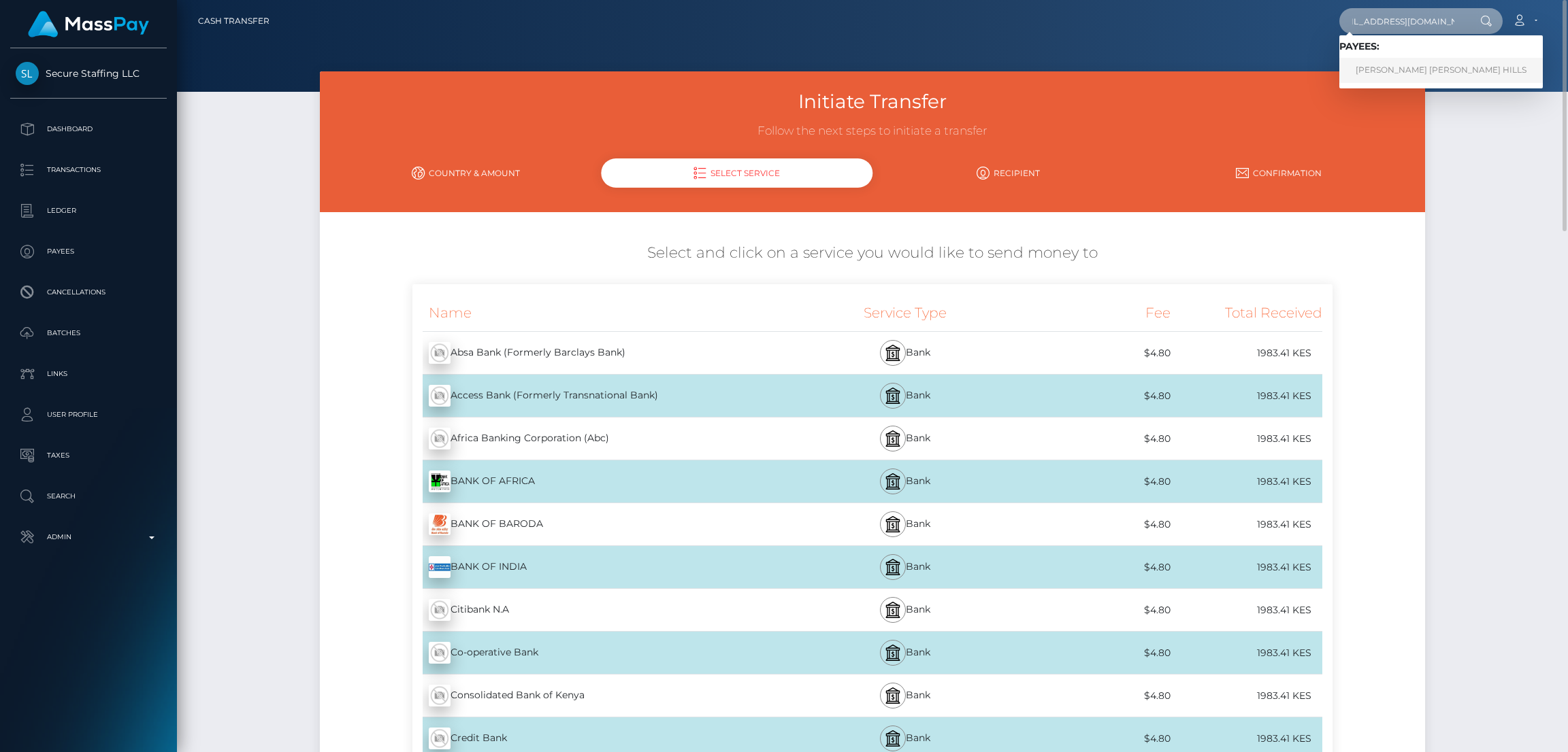
type input "[EMAIL_ADDRESS][DOMAIN_NAME]"
click at [1385, 66] on link "CANDACE ANN HILLS" at bounding box center [1440, 70] width 204 height 25
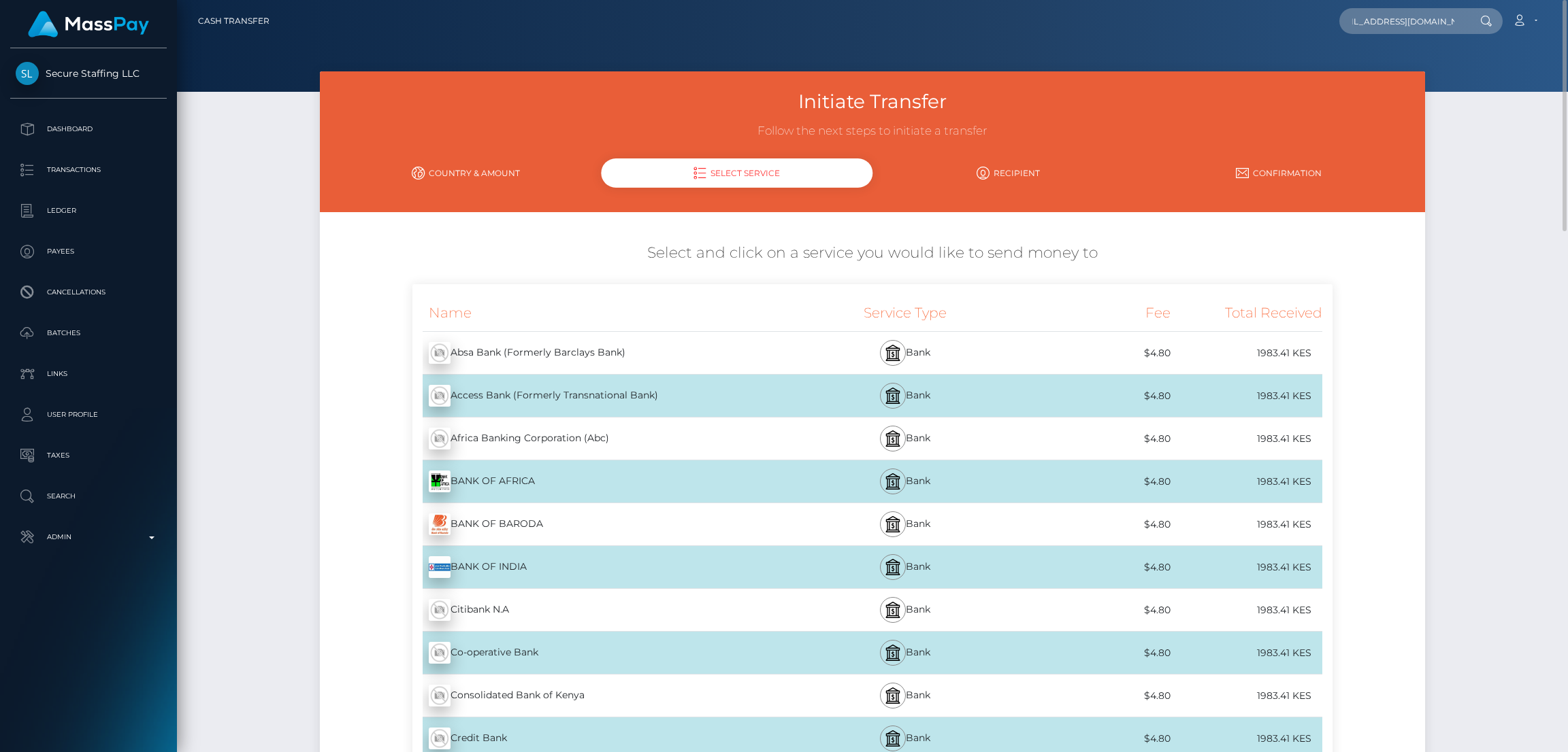
scroll to position [0, 0]
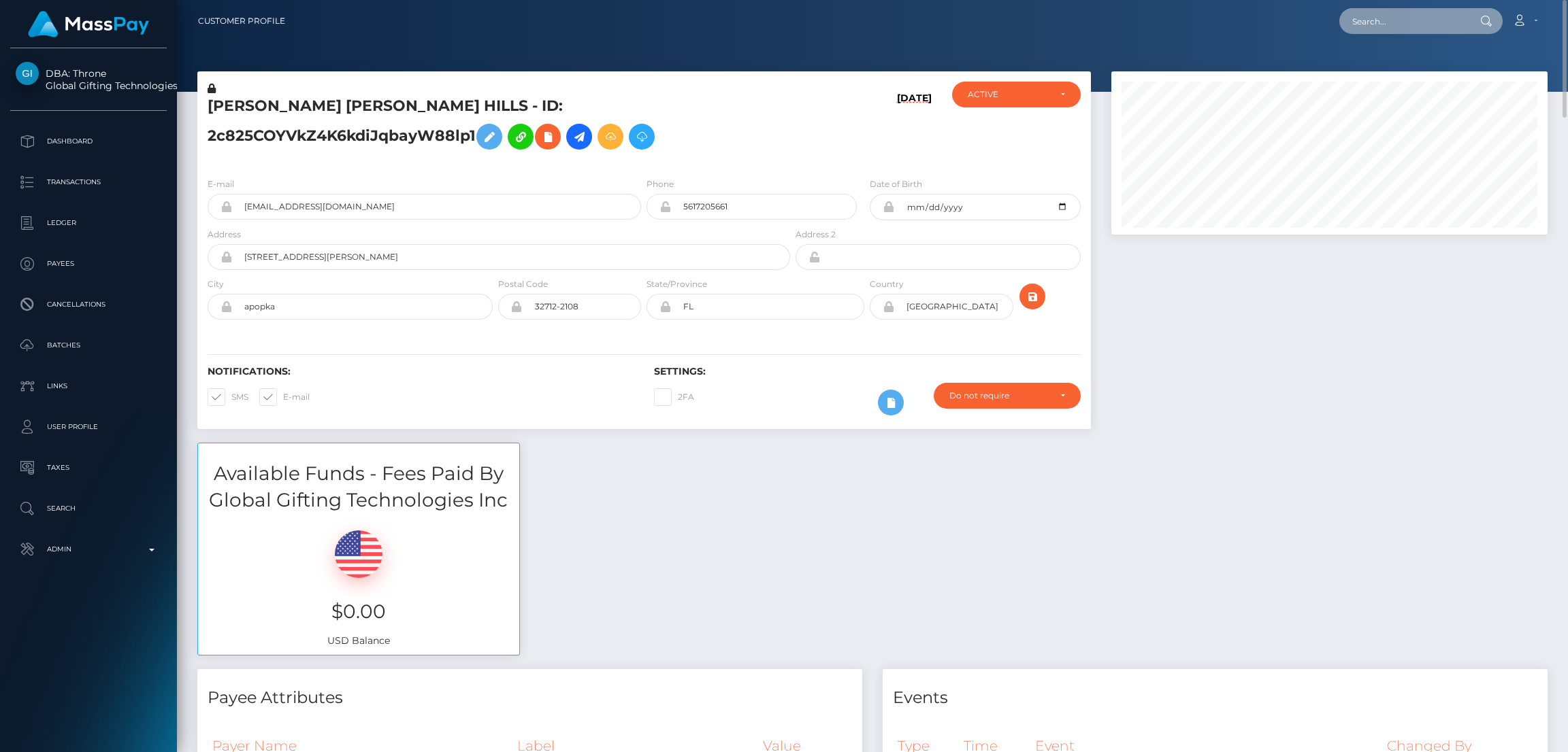
click at [1364, 23] on input "text" at bounding box center [1403, 22] width 128 height 26
paste input "oliviaginmanmakin@outlook.com"
type input "oliviaginmanmakin@outlook.com"
click at [1390, 68] on link "Olivia Ginman" at bounding box center [1394, 70] width 109 height 25
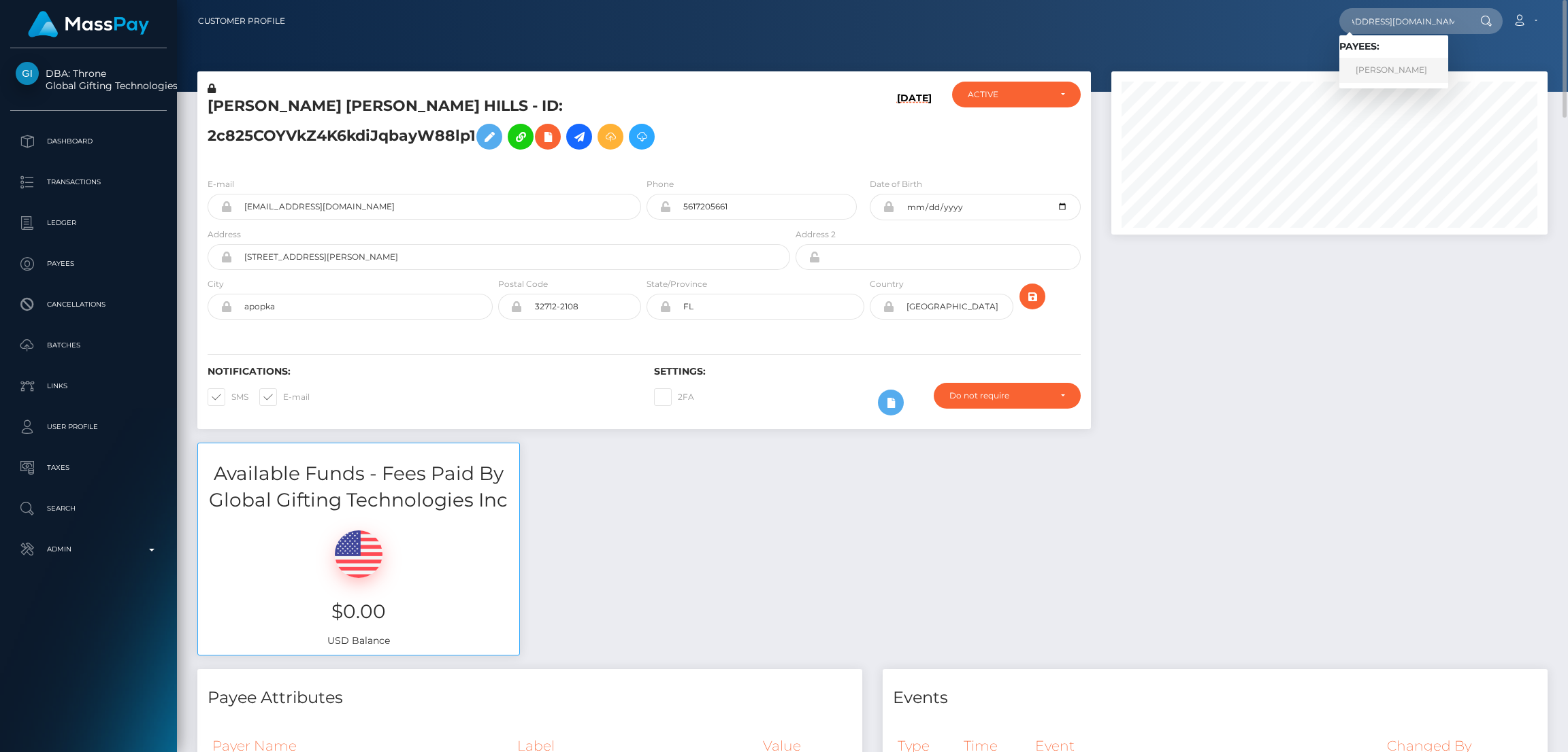
scroll to position [0, 0]
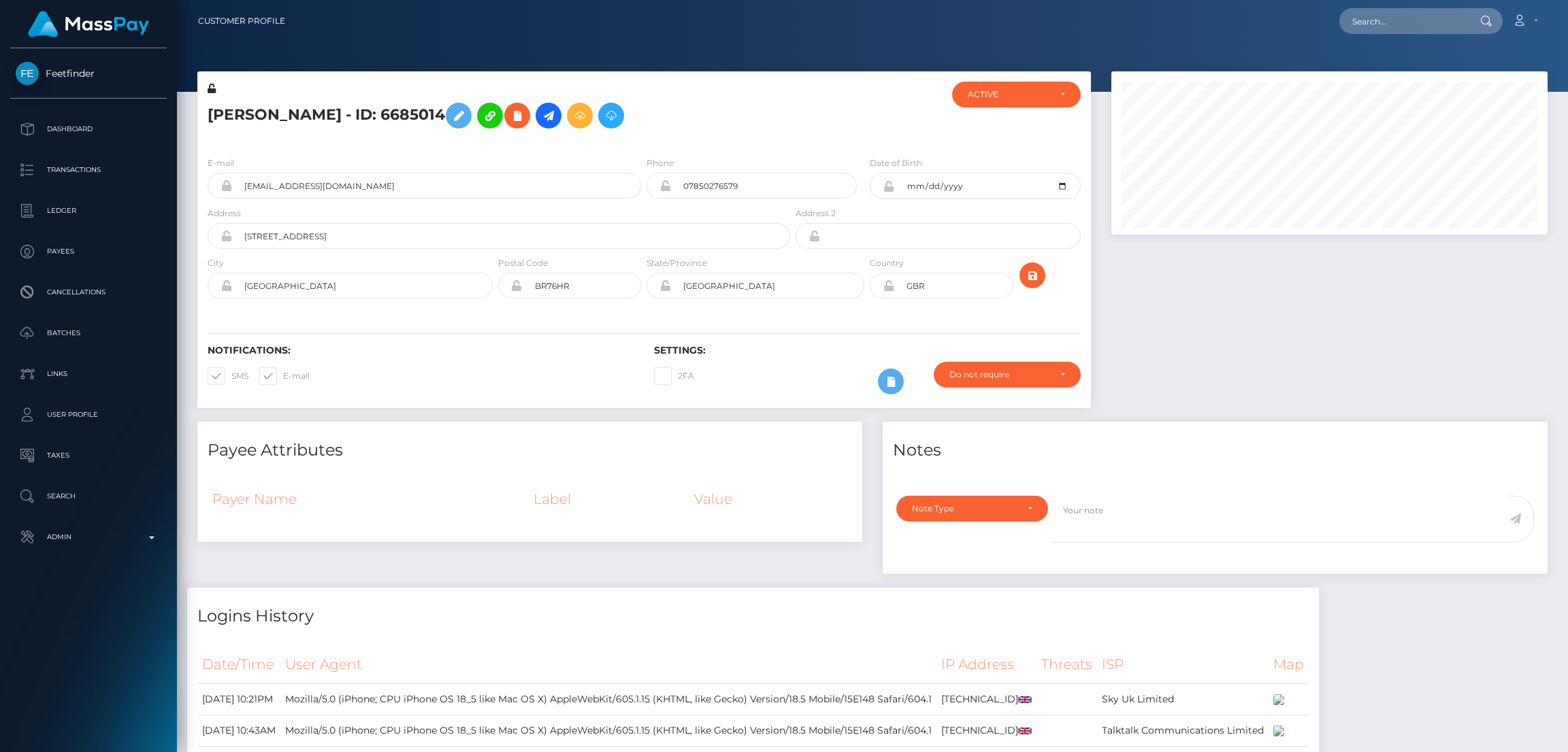
scroll to position [162, 436]
click at [450, 114] on icon at bounding box center [458, 116] width 16 height 17
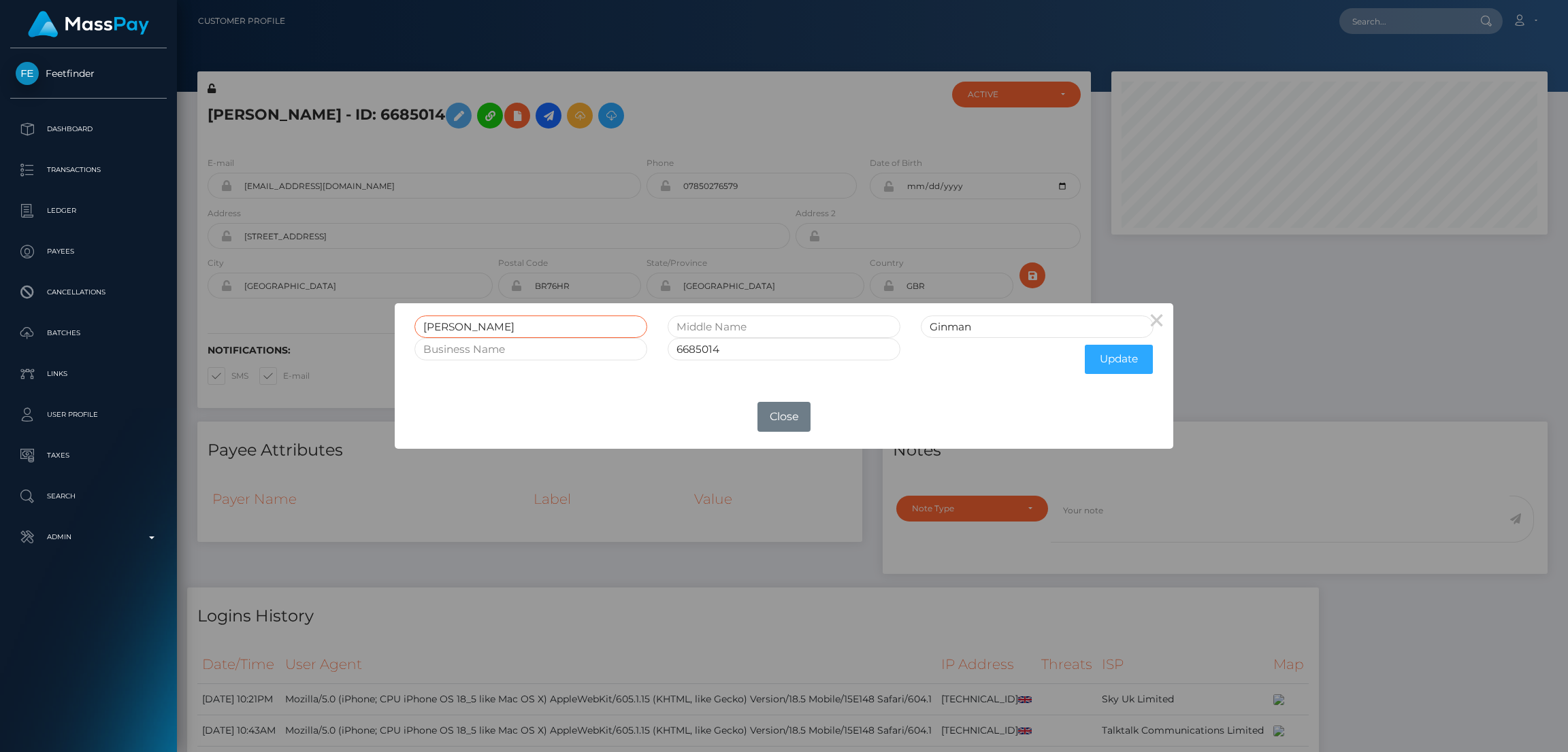
click at [443, 323] on input "Olivia" at bounding box center [531, 327] width 233 height 23
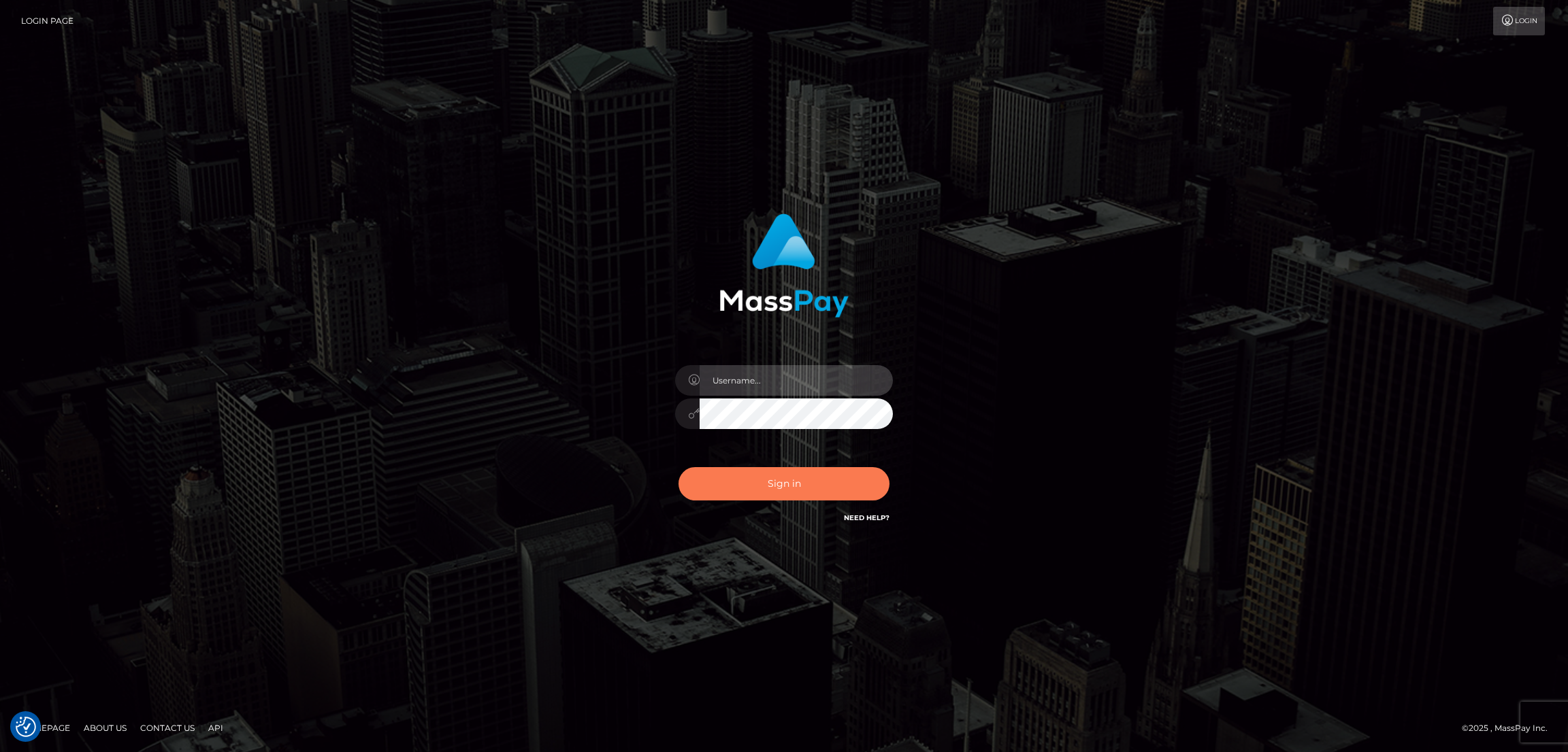
type input "[DOMAIN_NAME]"
click at [790, 478] on button "Sign in" at bounding box center [783, 484] width 211 height 34
type input "[DOMAIN_NAME]"
click at [782, 489] on button "Sign in" at bounding box center [783, 484] width 211 height 34
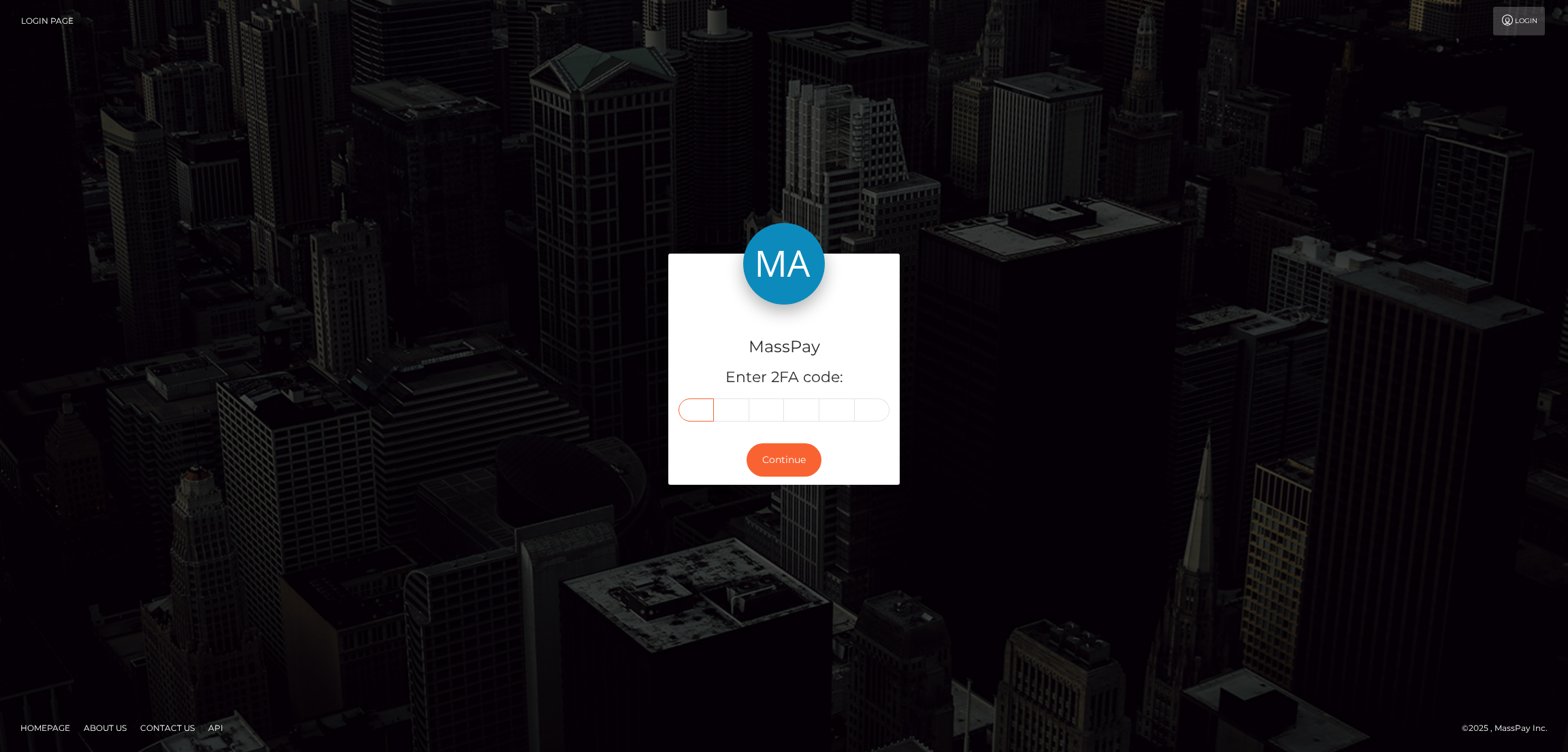
click at [701, 414] on input "text" at bounding box center [696, 410] width 36 height 23
paste input "9"
type input "9"
type input "0"
type input "9"
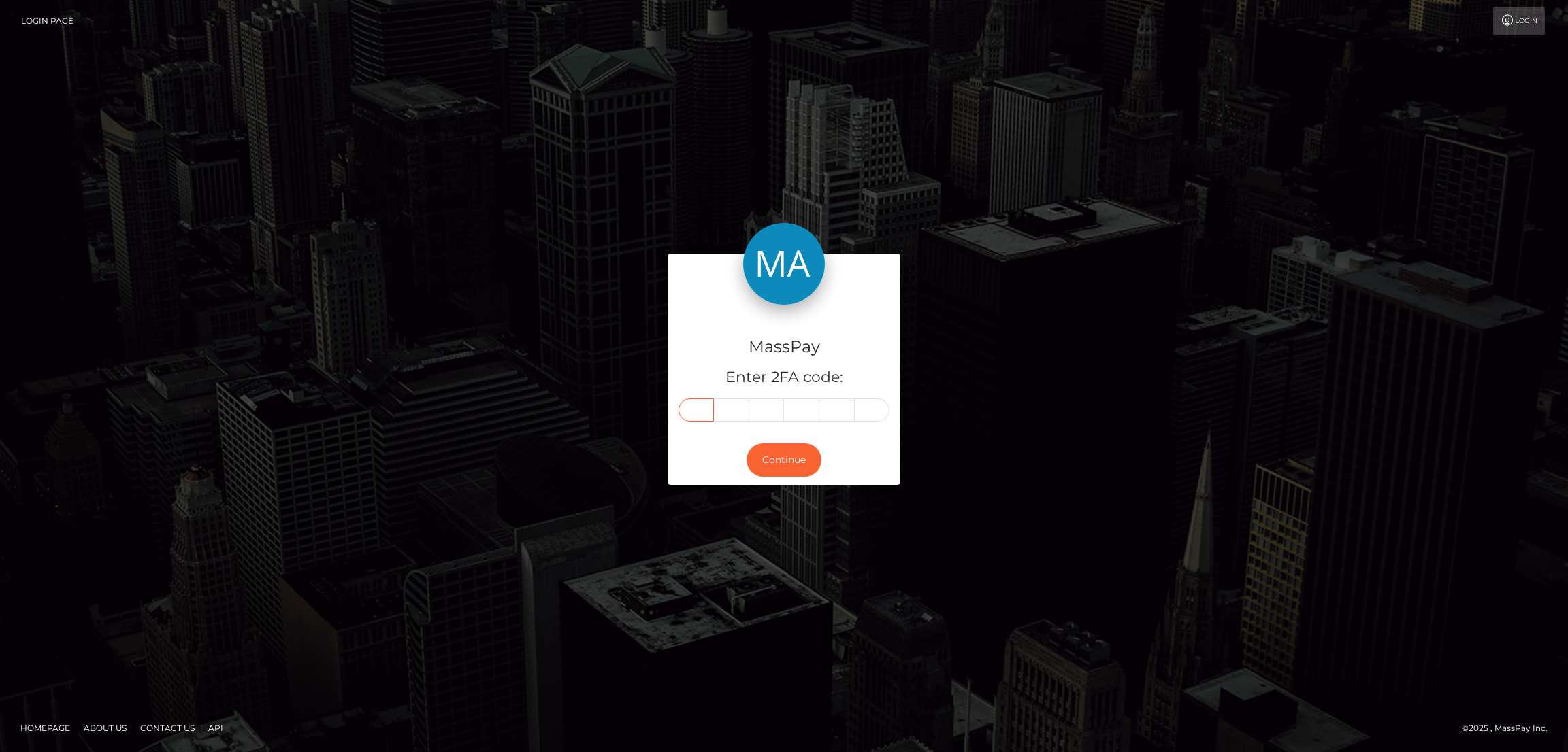
type input "1"
type input "7"
type input "9"
click at [794, 465] on button "Continue" at bounding box center [784, 460] width 75 height 34
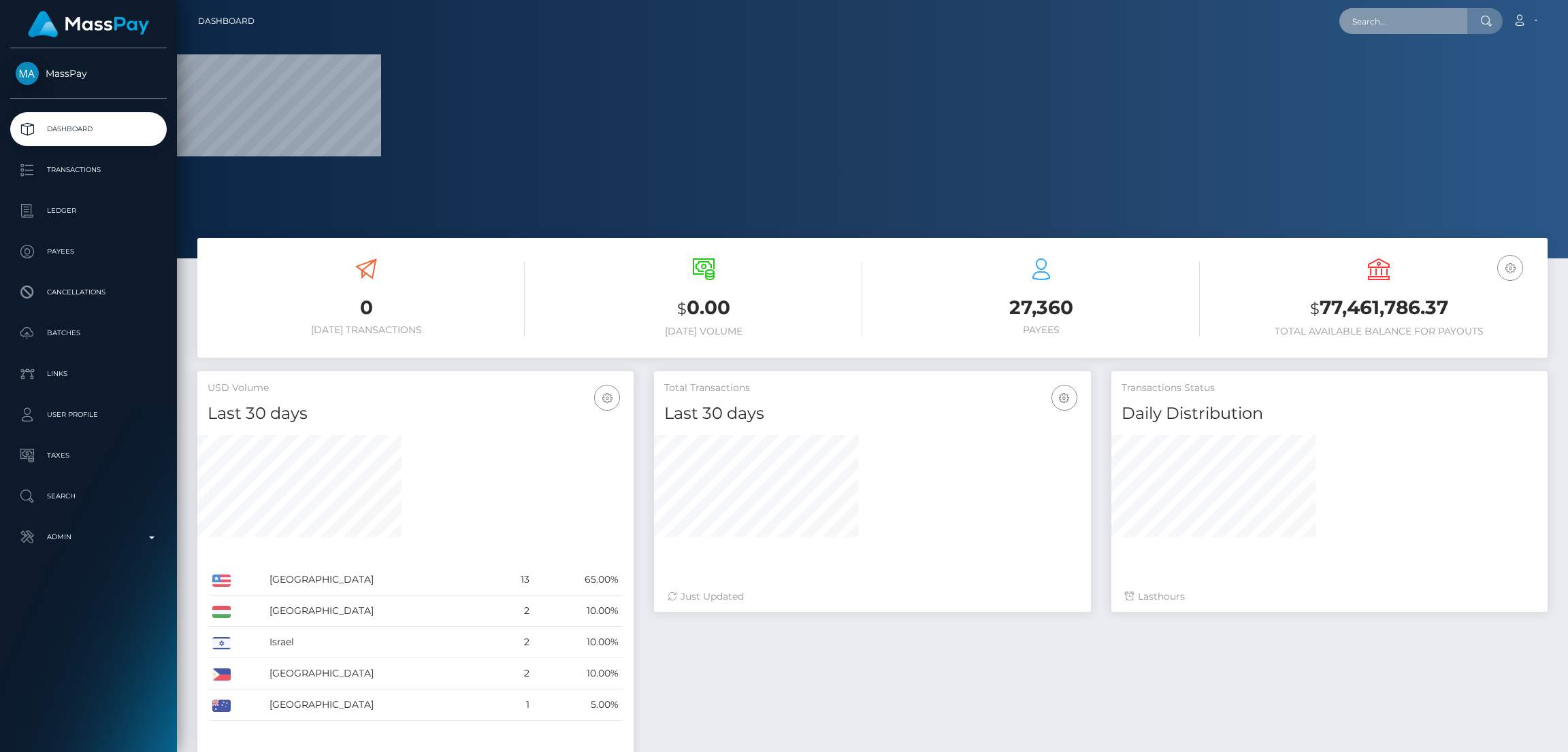
click at [1371, 29] on input "text" at bounding box center [1403, 22] width 128 height 26
paste input "azulton73@gmail.com"
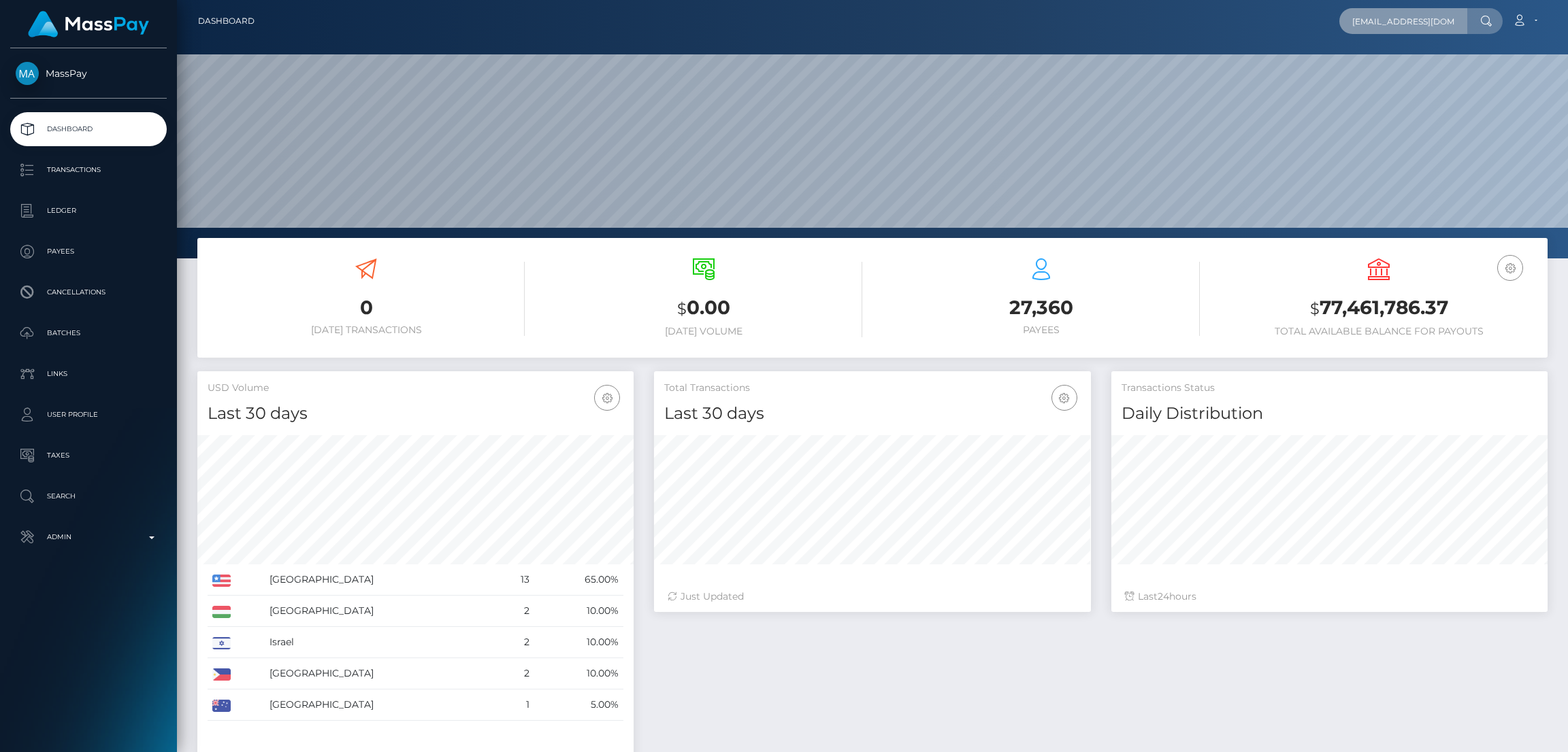
scroll to position [242, 436]
click at [1381, 21] on input "azulton73@gmail.com" at bounding box center [1403, 22] width 128 height 26
paste input "barbi.decero"
type input "barbi.decero@gmail.com"
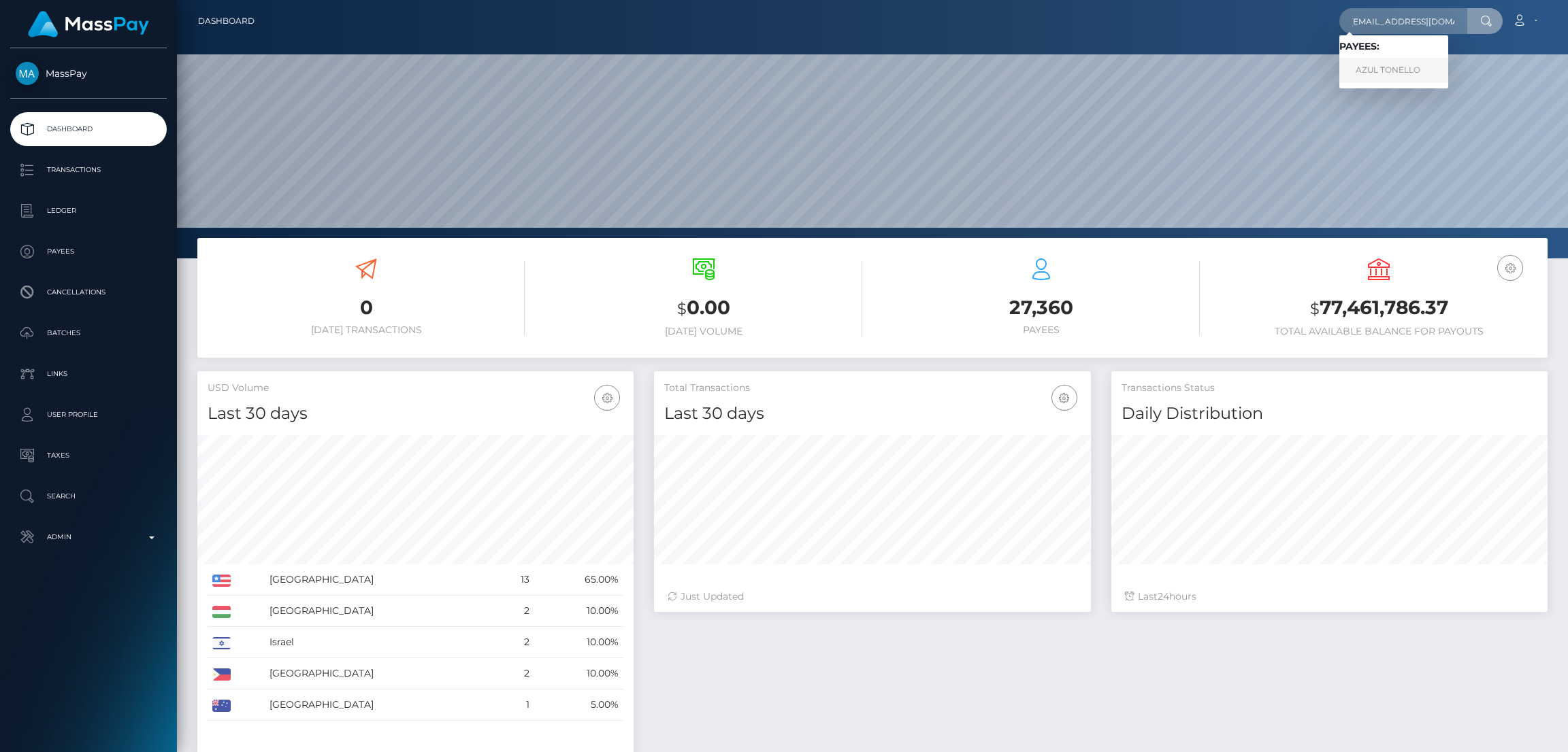
click at [1385, 67] on link "AZUL TONELLO" at bounding box center [1394, 70] width 109 height 25
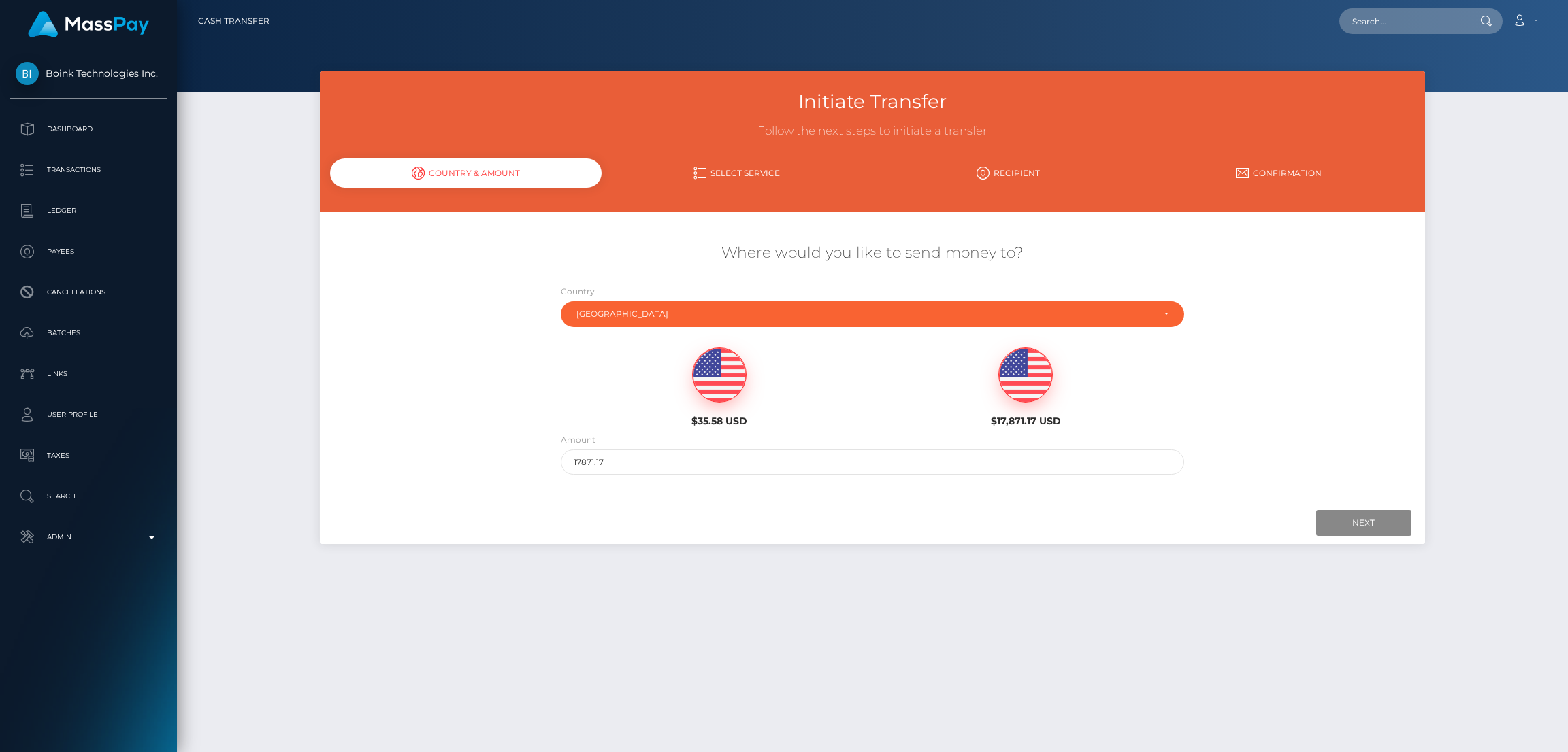
click at [716, 372] on img at bounding box center [719, 375] width 53 height 54
type input "35.58"
click at [1349, 519] on input "Next" at bounding box center [1364, 523] width 96 height 26
